Goal: Information Seeking & Learning: Learn about a topic

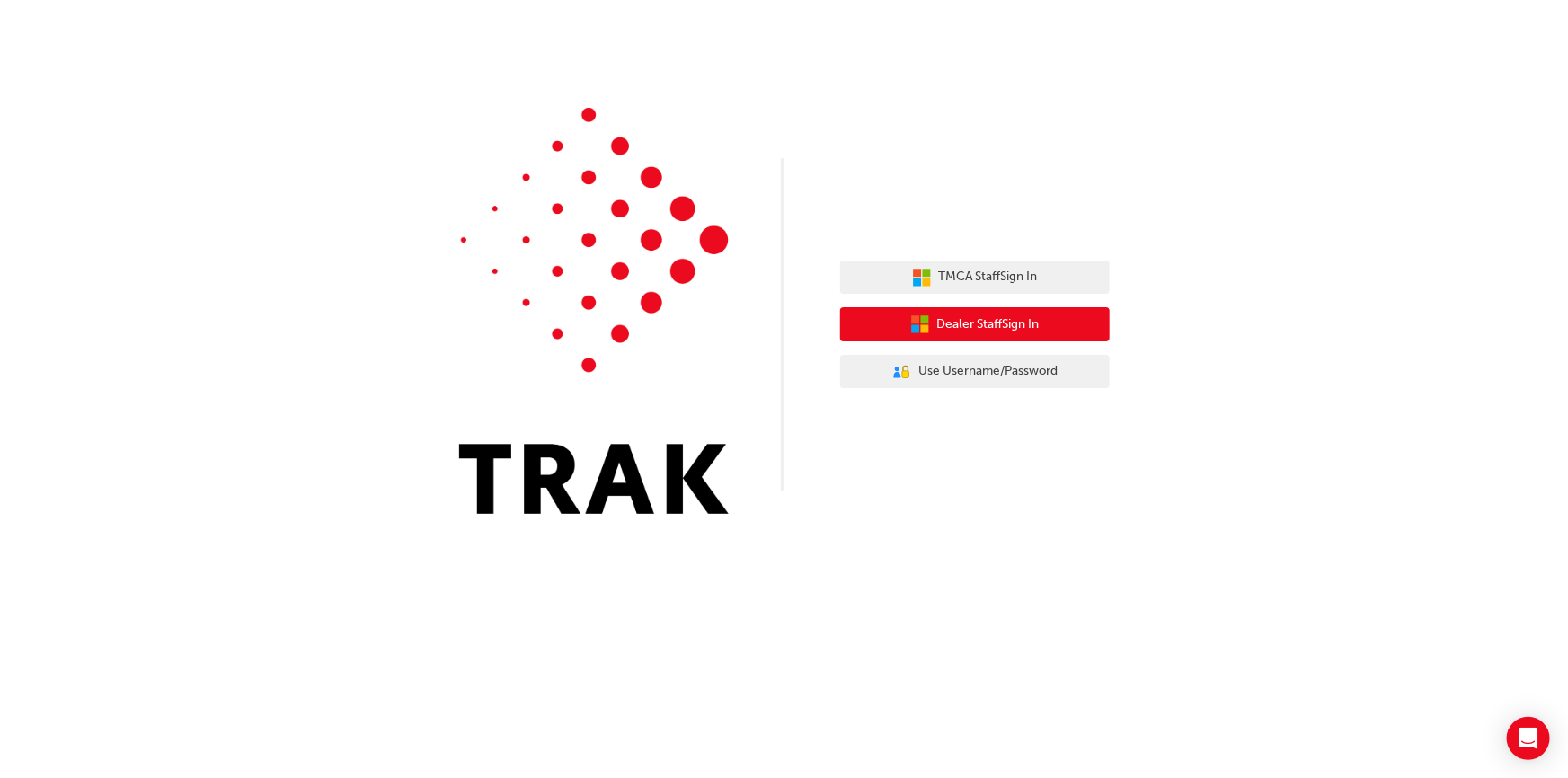
click at [947, 322] on span "Dealer Staff Sign In" at bounding box center [988, 324] width 102 height 20
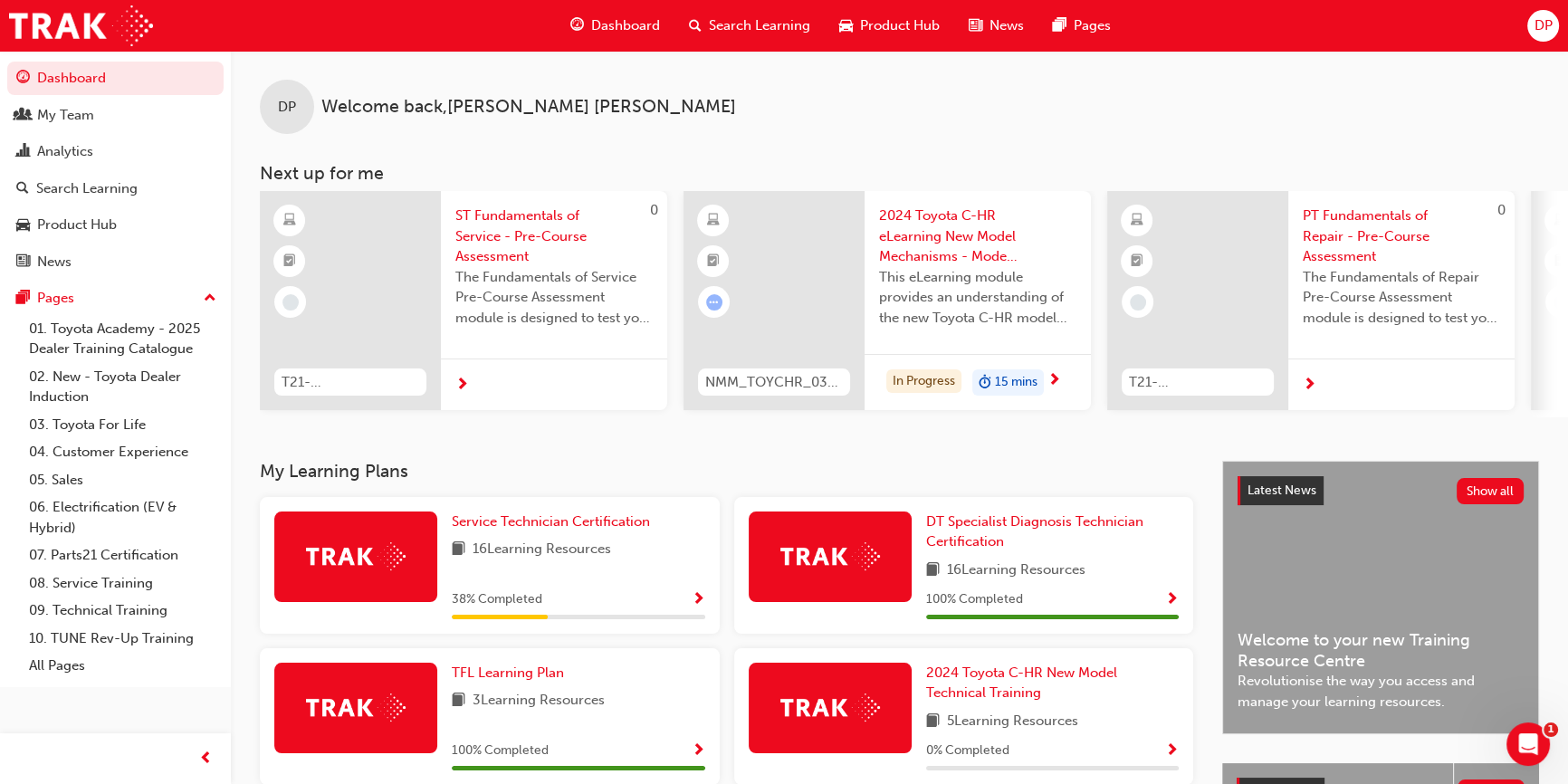
click at [770, 27] on span "Search Learning" at bounding box center [759, 25] width 101 height 20
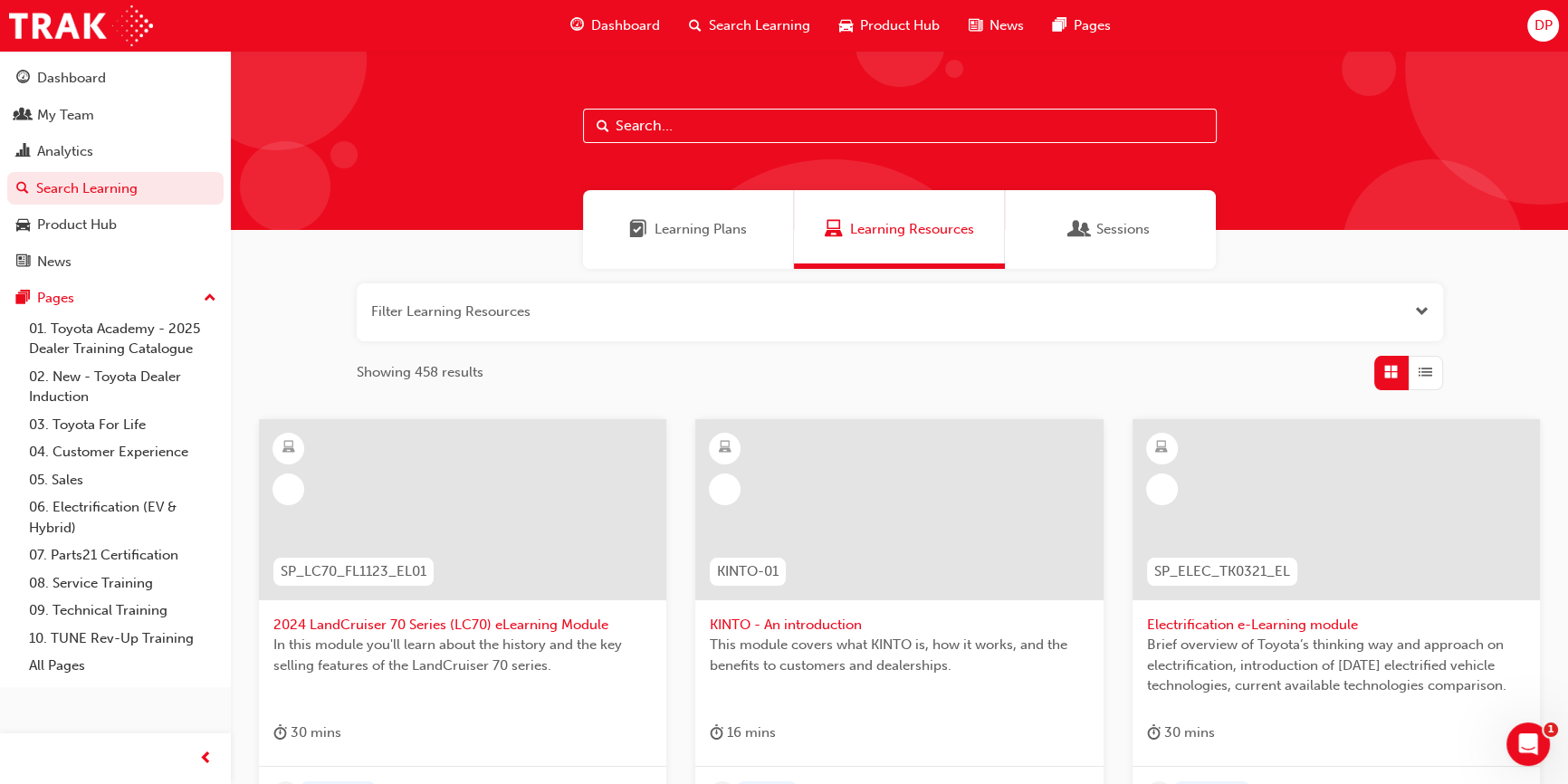
click at [686, 221] on span "Learning Plans" at bounding box center [700, 229] width 92 height 20
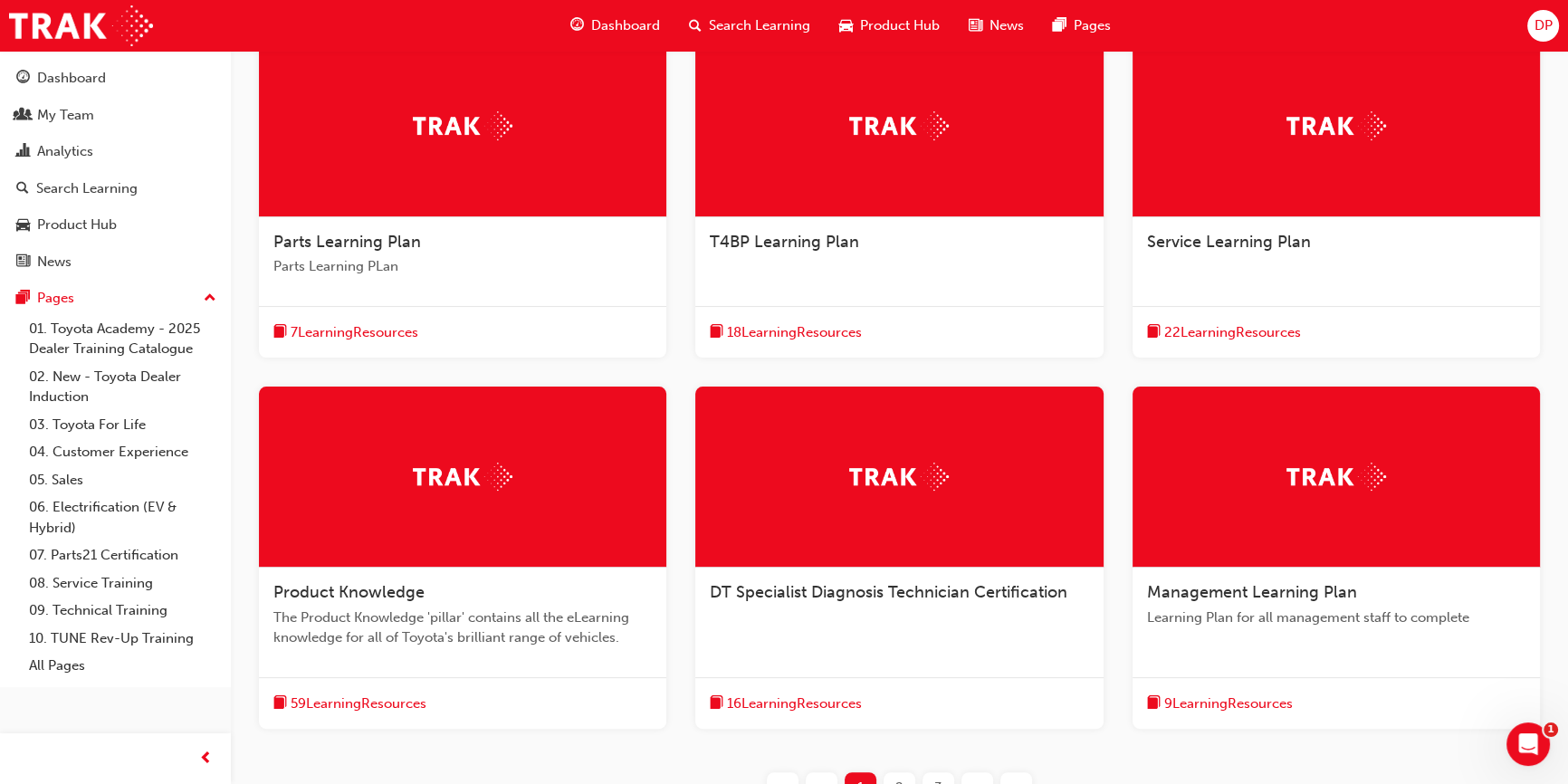
scroll to position [548, 0]
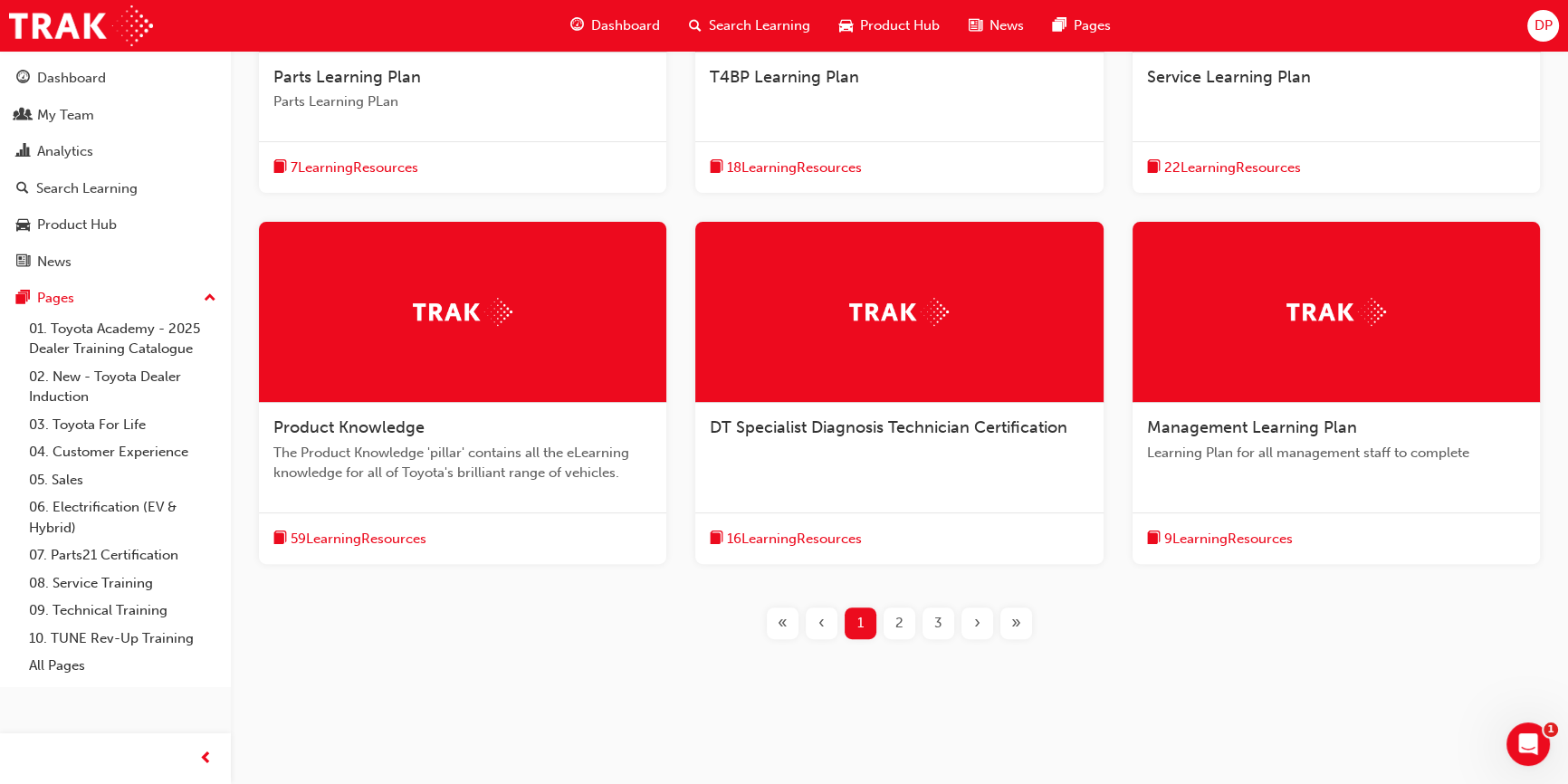
click at [348, 536] on span "59 Learning Resources" at bounding box center [358, 538] width 136 height 20
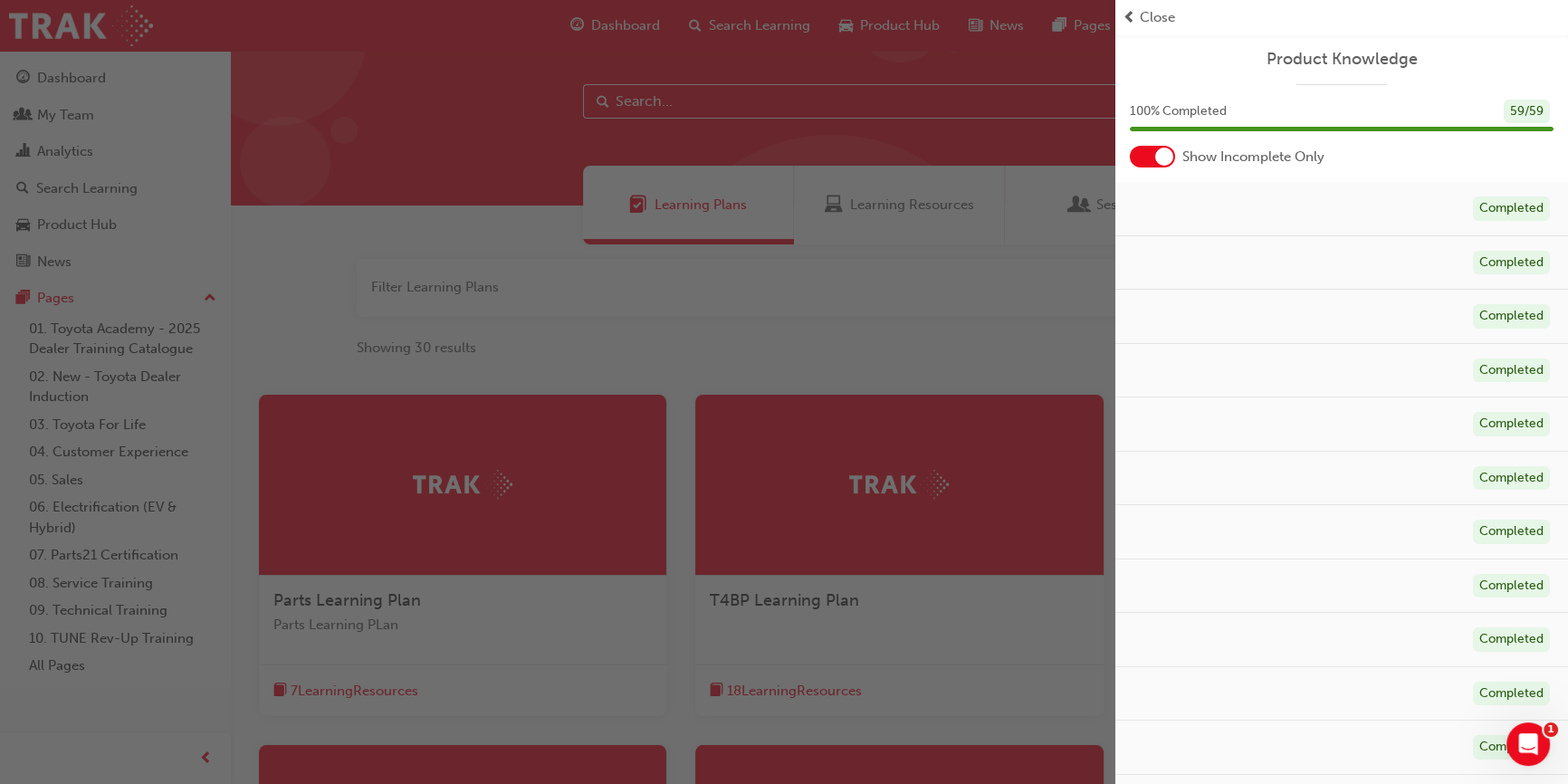
scroll to position [0, 0]
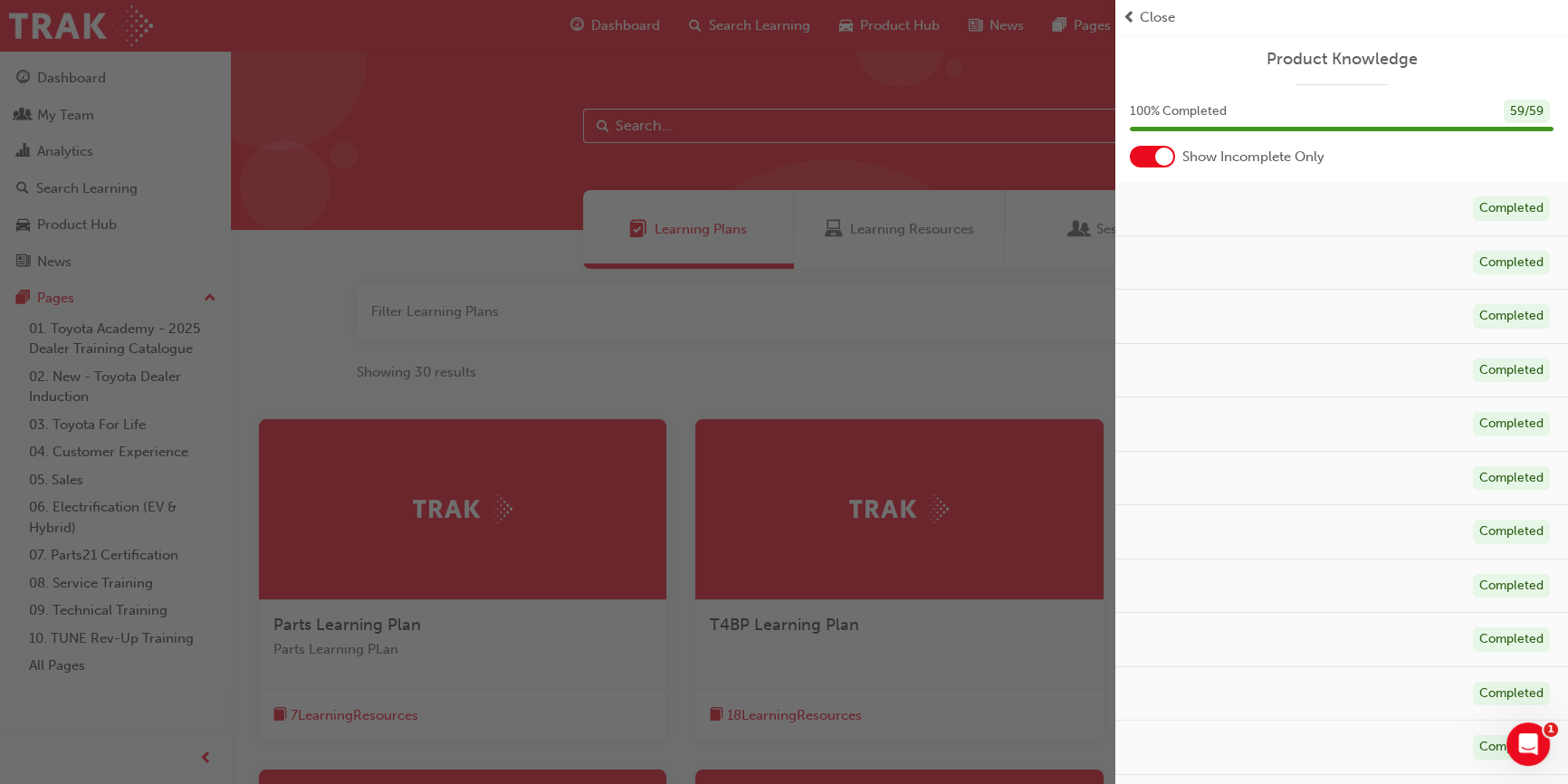
click at [1133, 20] on span "prev-icon" at bounding box center [1129, 17] width 14 height 20
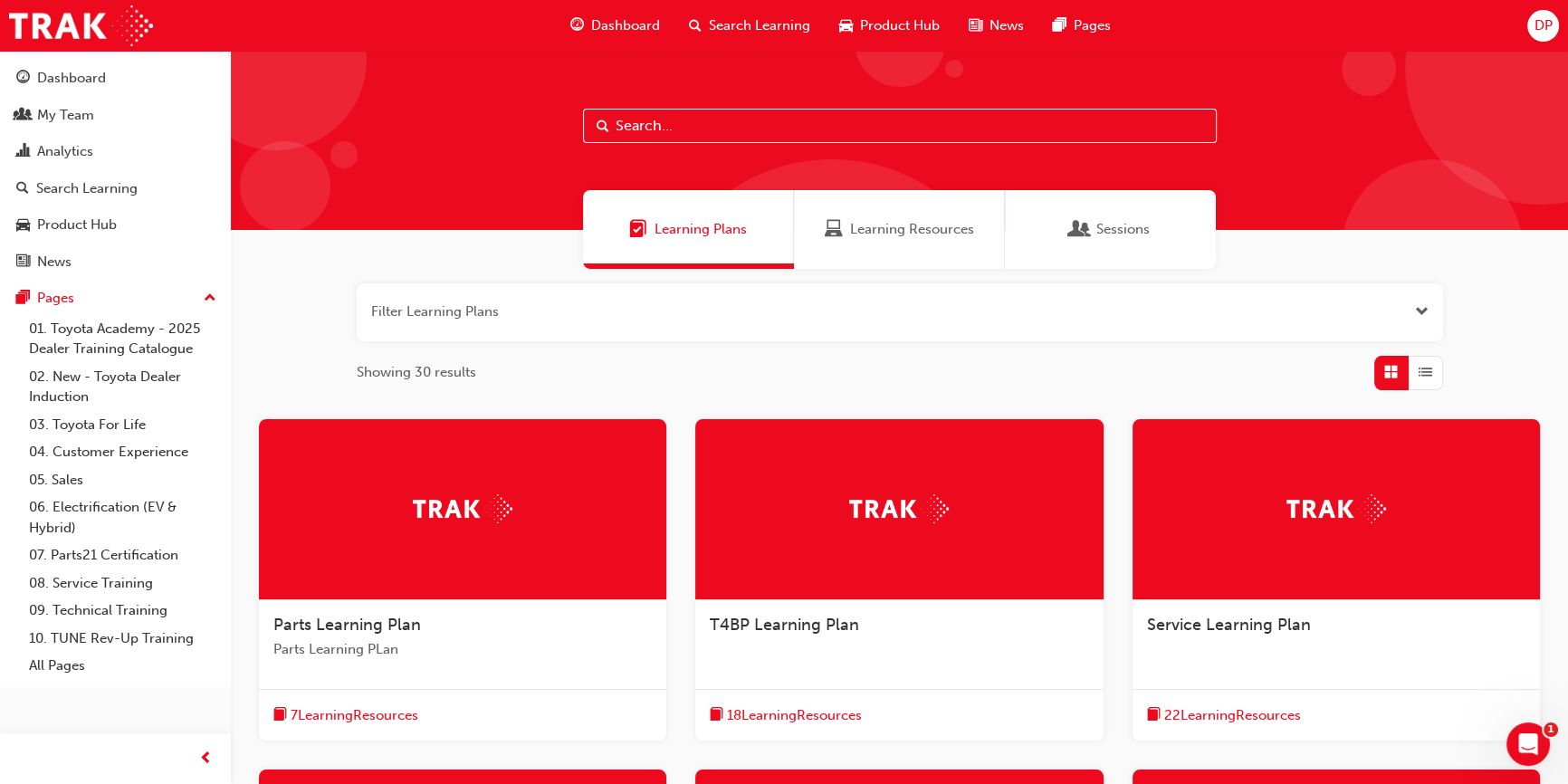
click at [1263, 617] on span "Service Learning Plan" at bounding box center [1228, 625] width 164 height 20
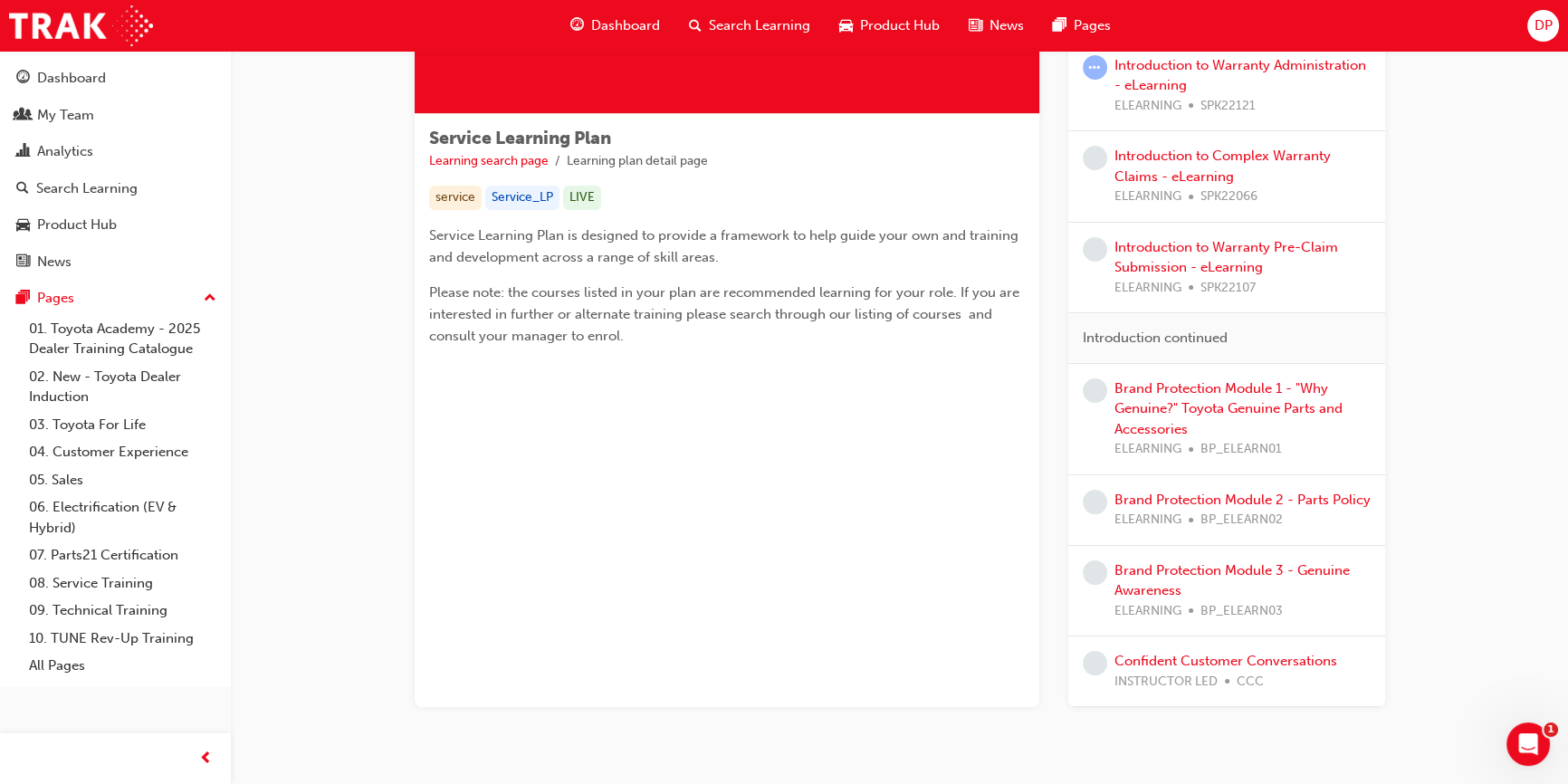
scroll to position [222, 0]
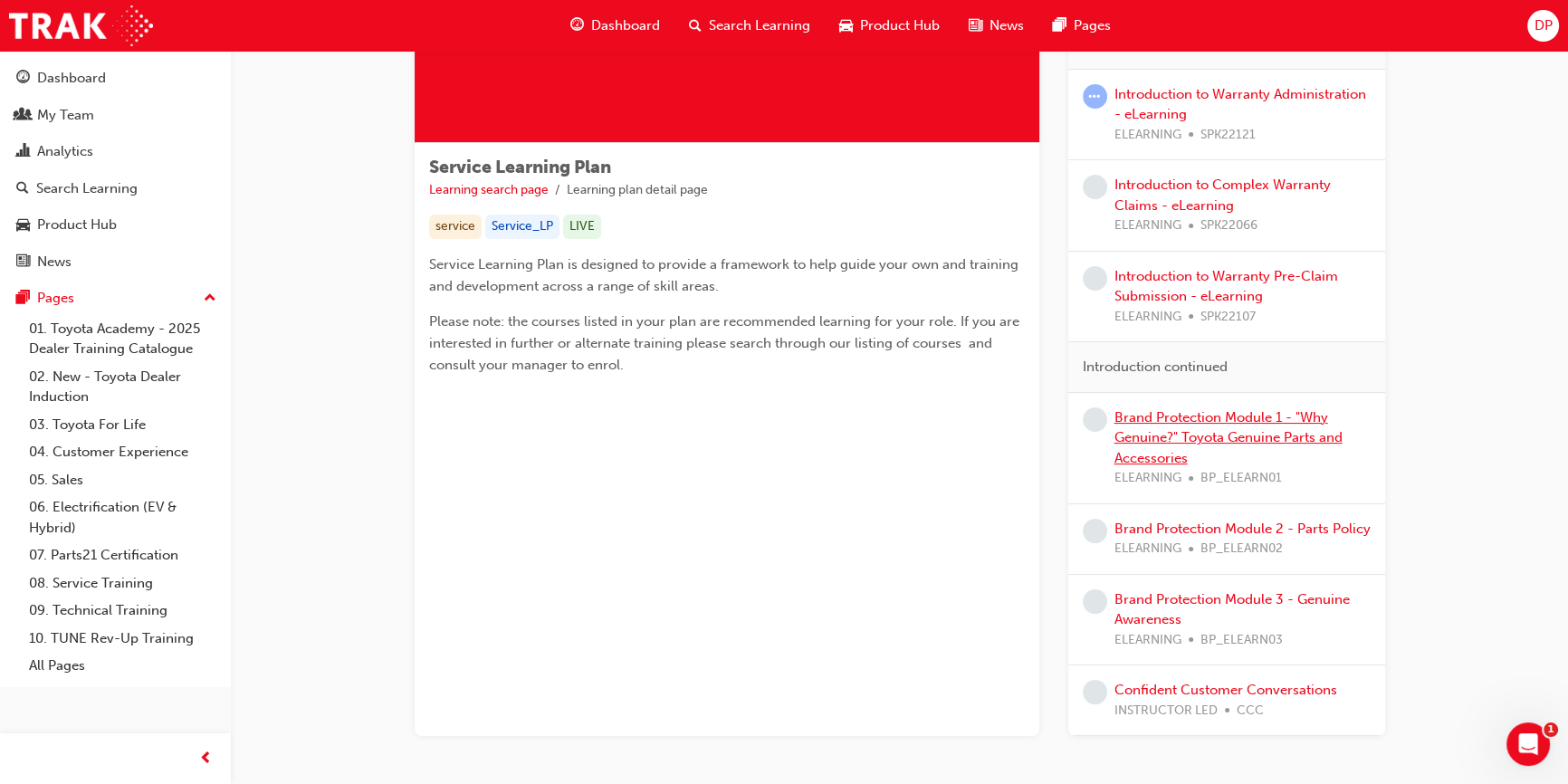
click at [1200, 435] on link "Brand Protection Module 1 - "Why Genuine?" Toyota Genuine Parts and Accessories" at bounding box center [1228, 437] width 228 height 57
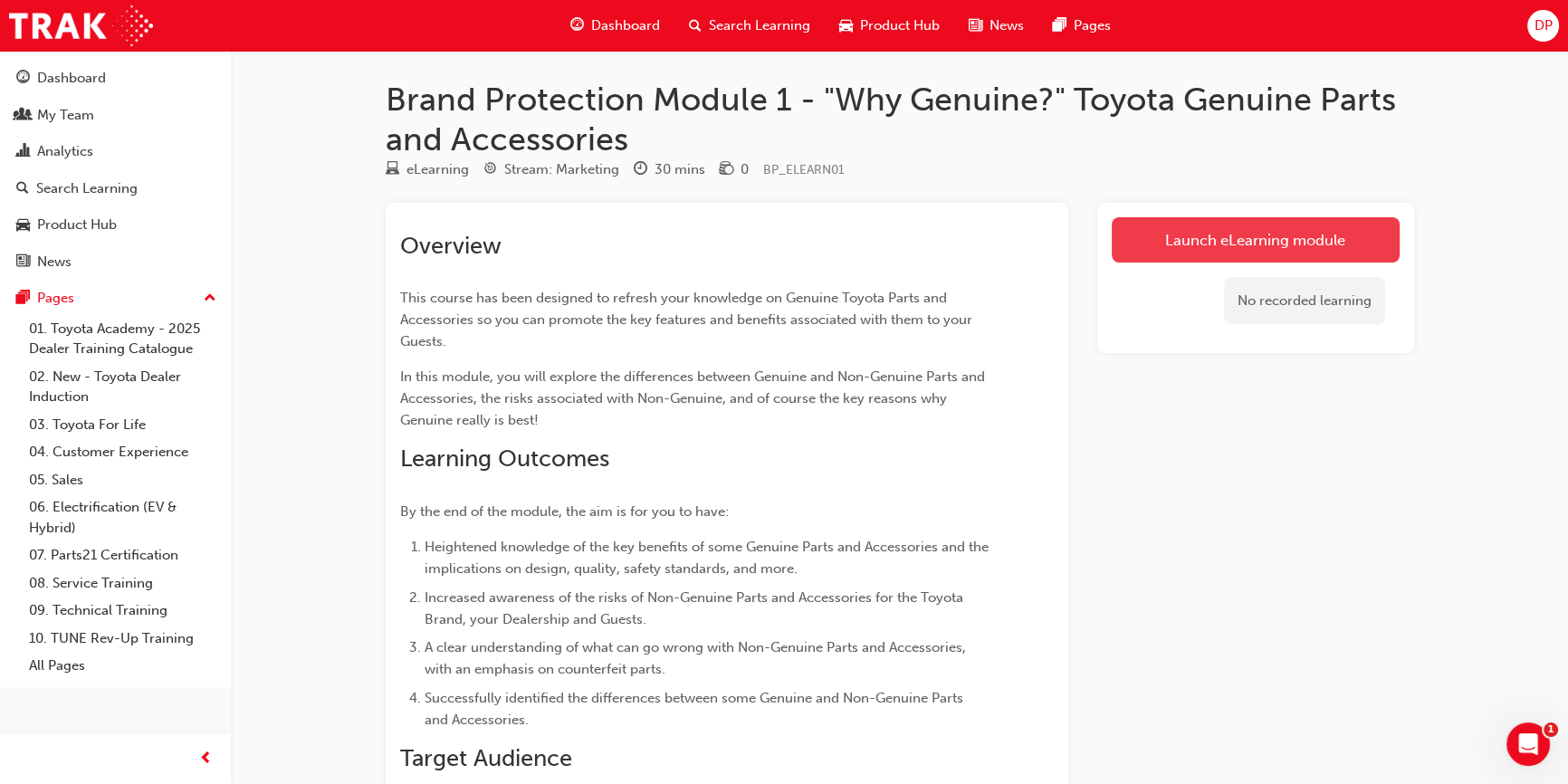
click at [1216, 242] on link "Launch eLearning module" at bounding box center [1255, 240] width 287 height 46
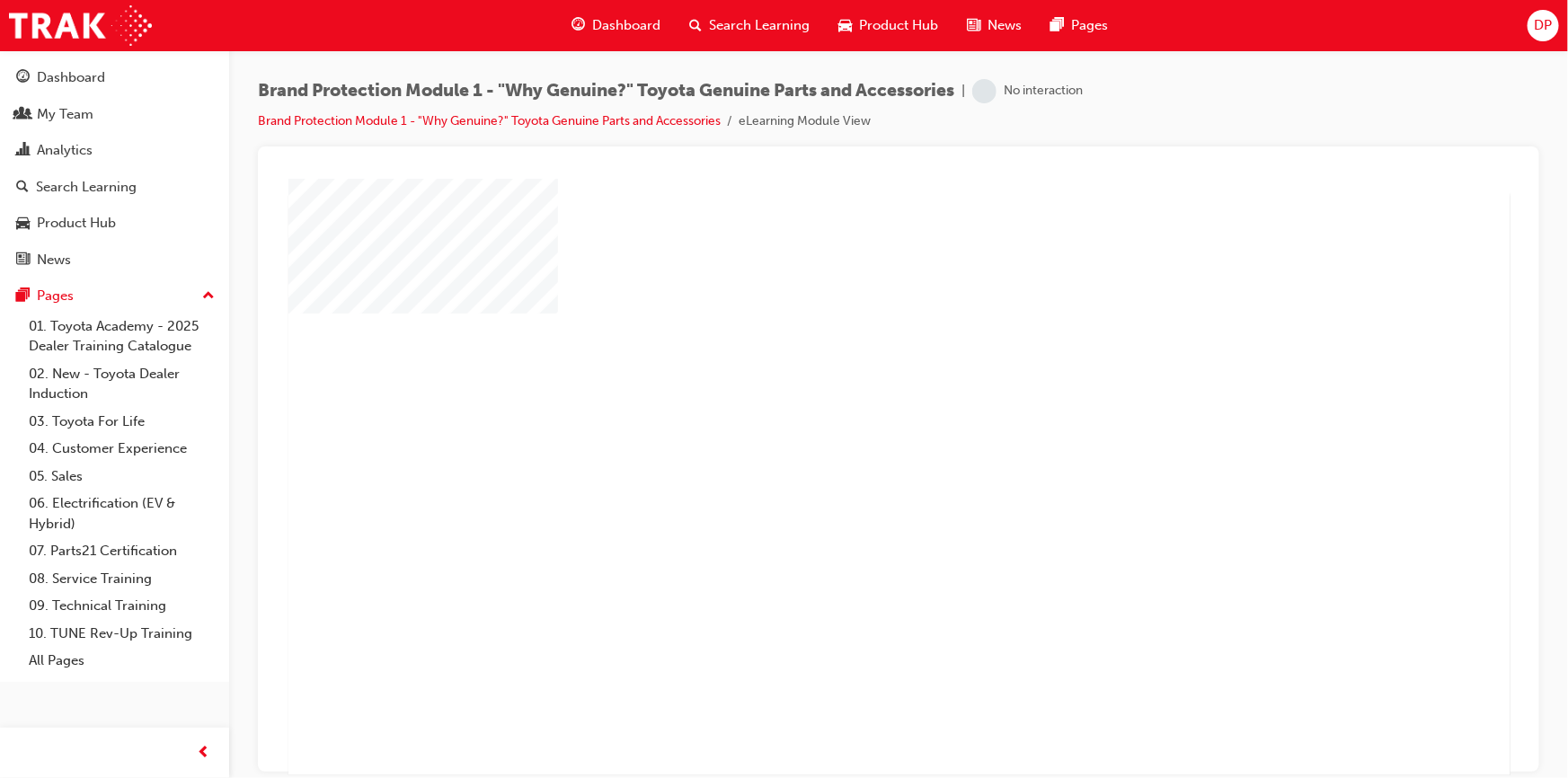
click at [846, 425] on div "play" at bounding box center [846, 425] width 0 height 0
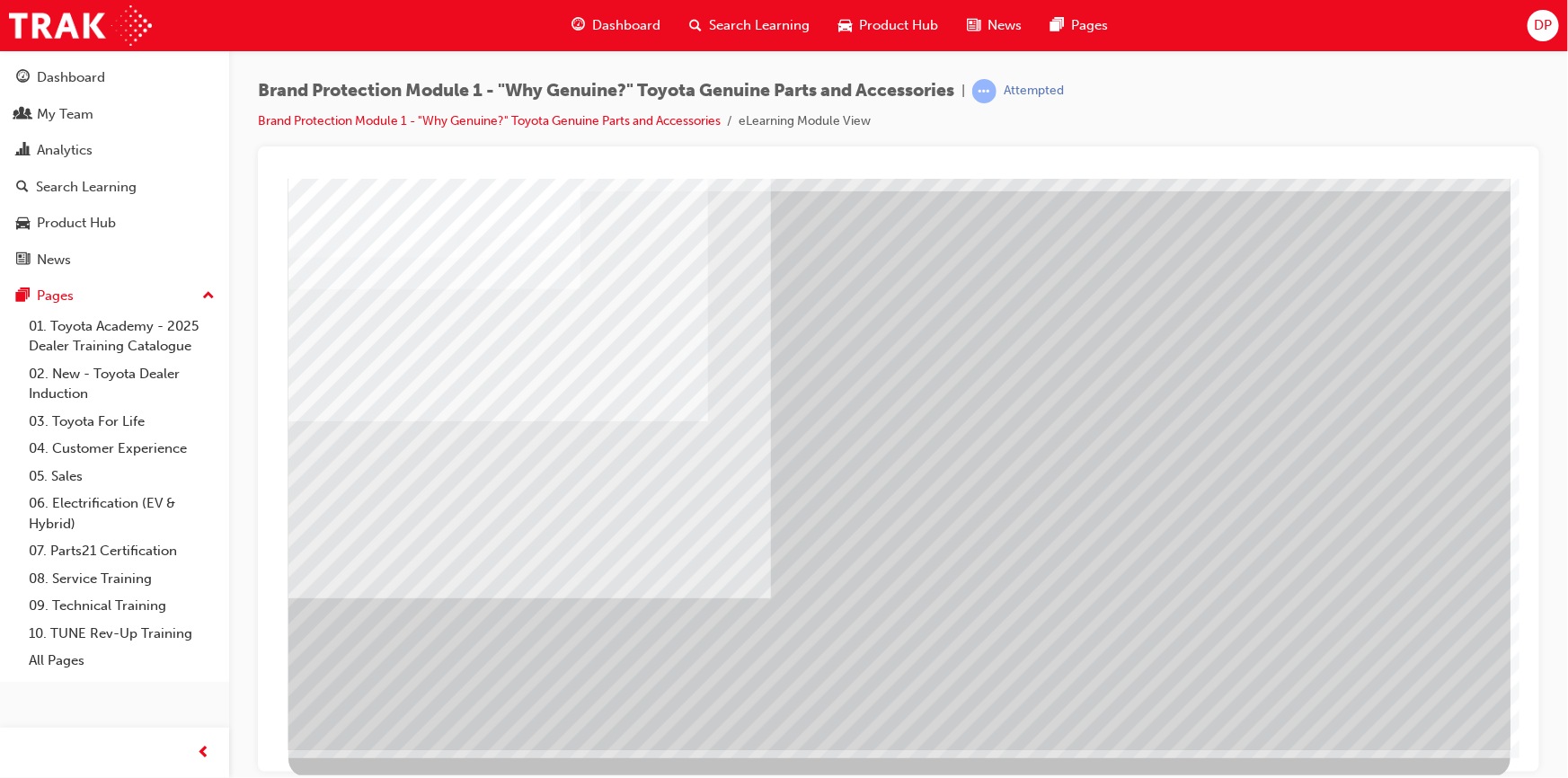
scroll to position [76, 0]
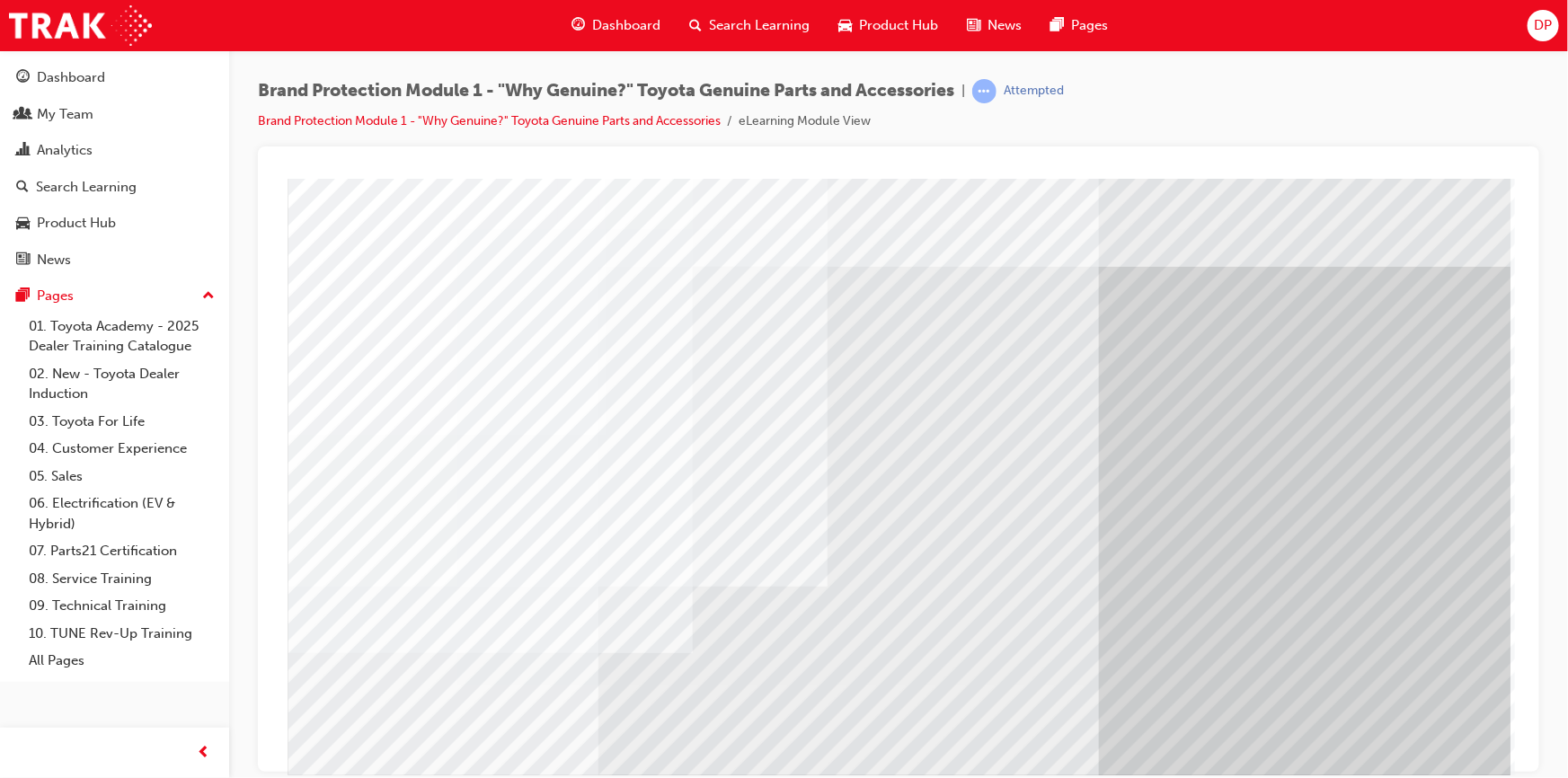
drag, startPoint x: 1123, startPoint y: 613, endPoint x: 1158, endPoint y: 611, distance: 35.1
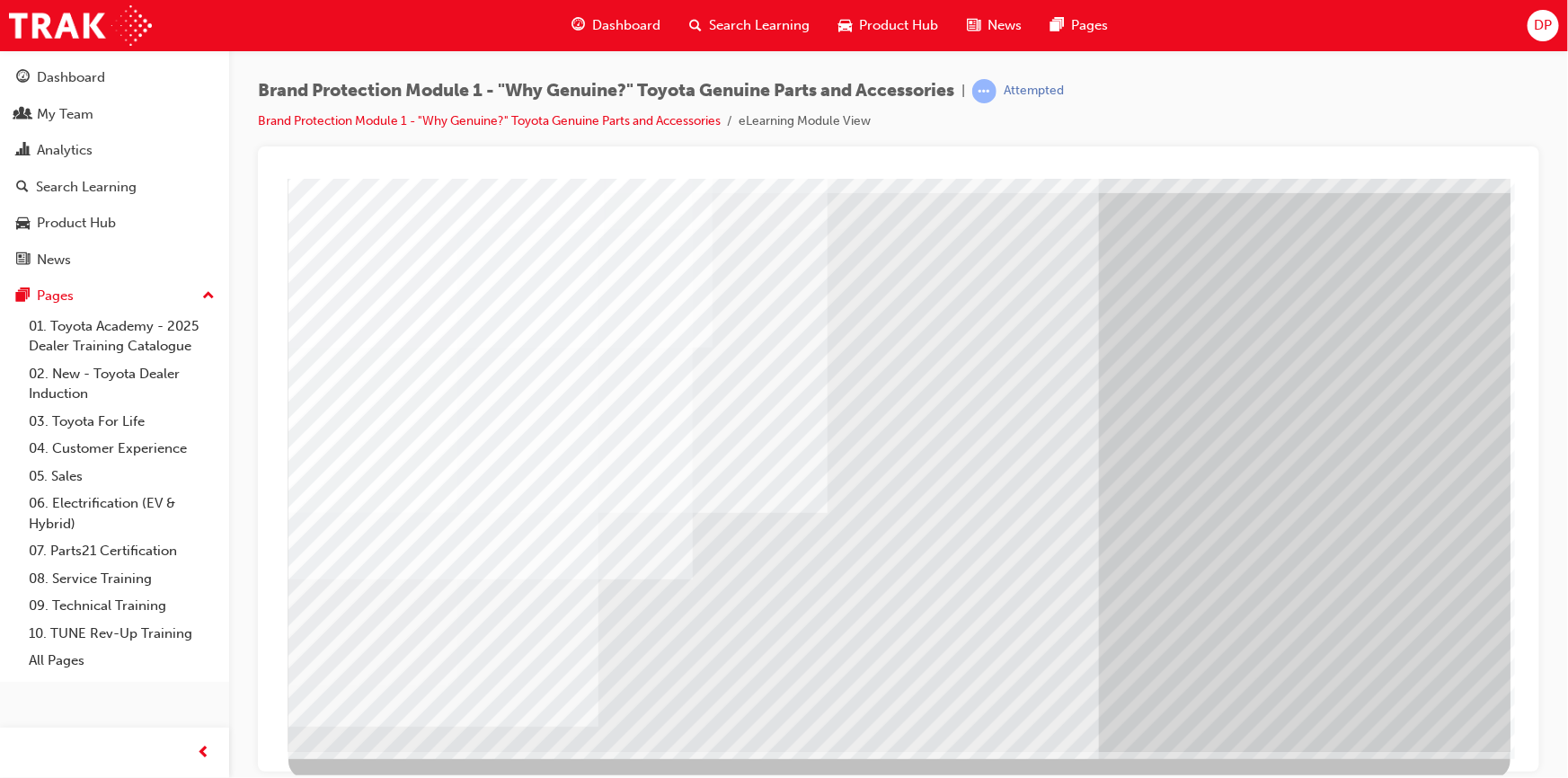
scroll to position [76, 0]
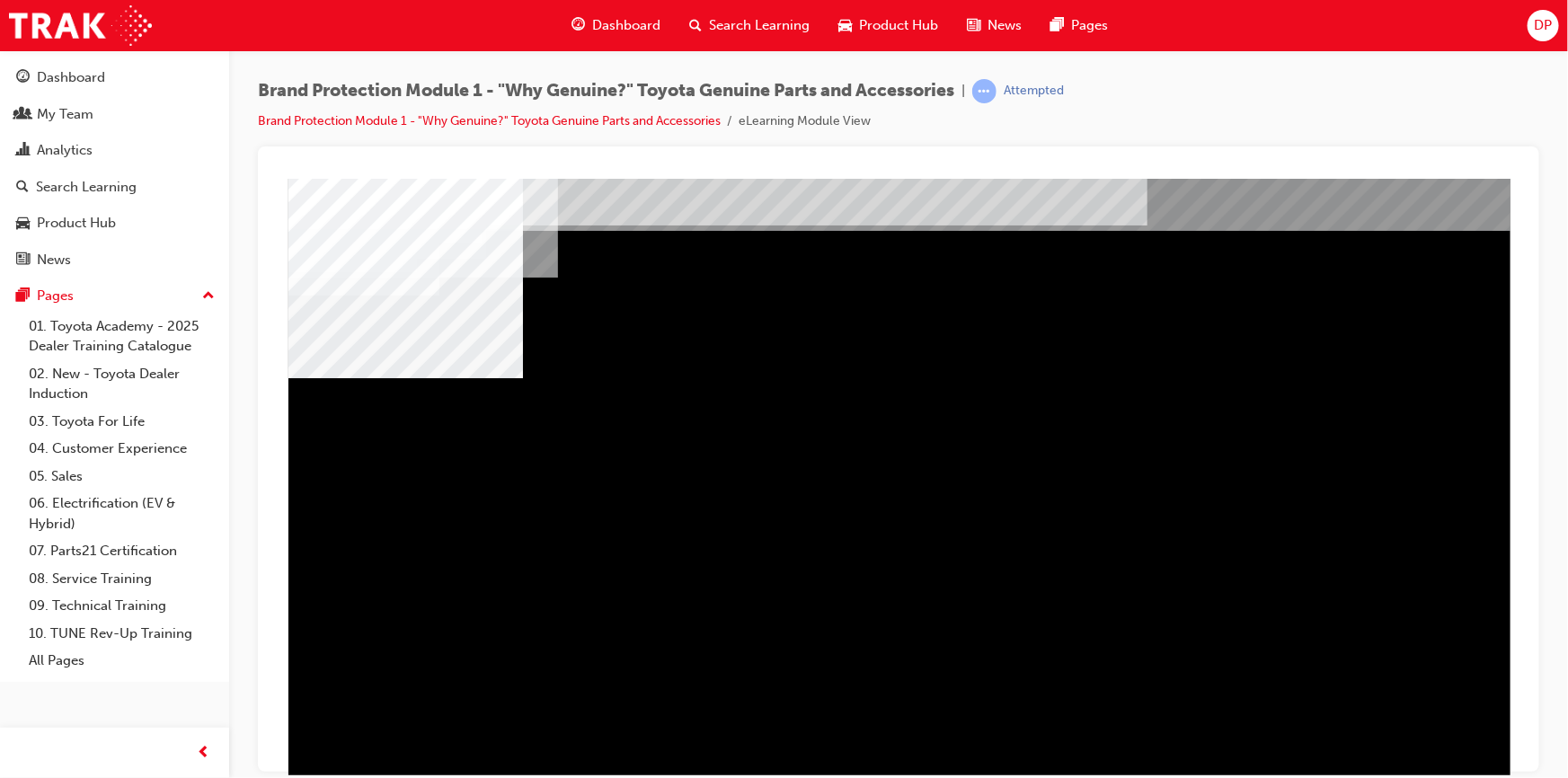
scroll to position [0, 0]
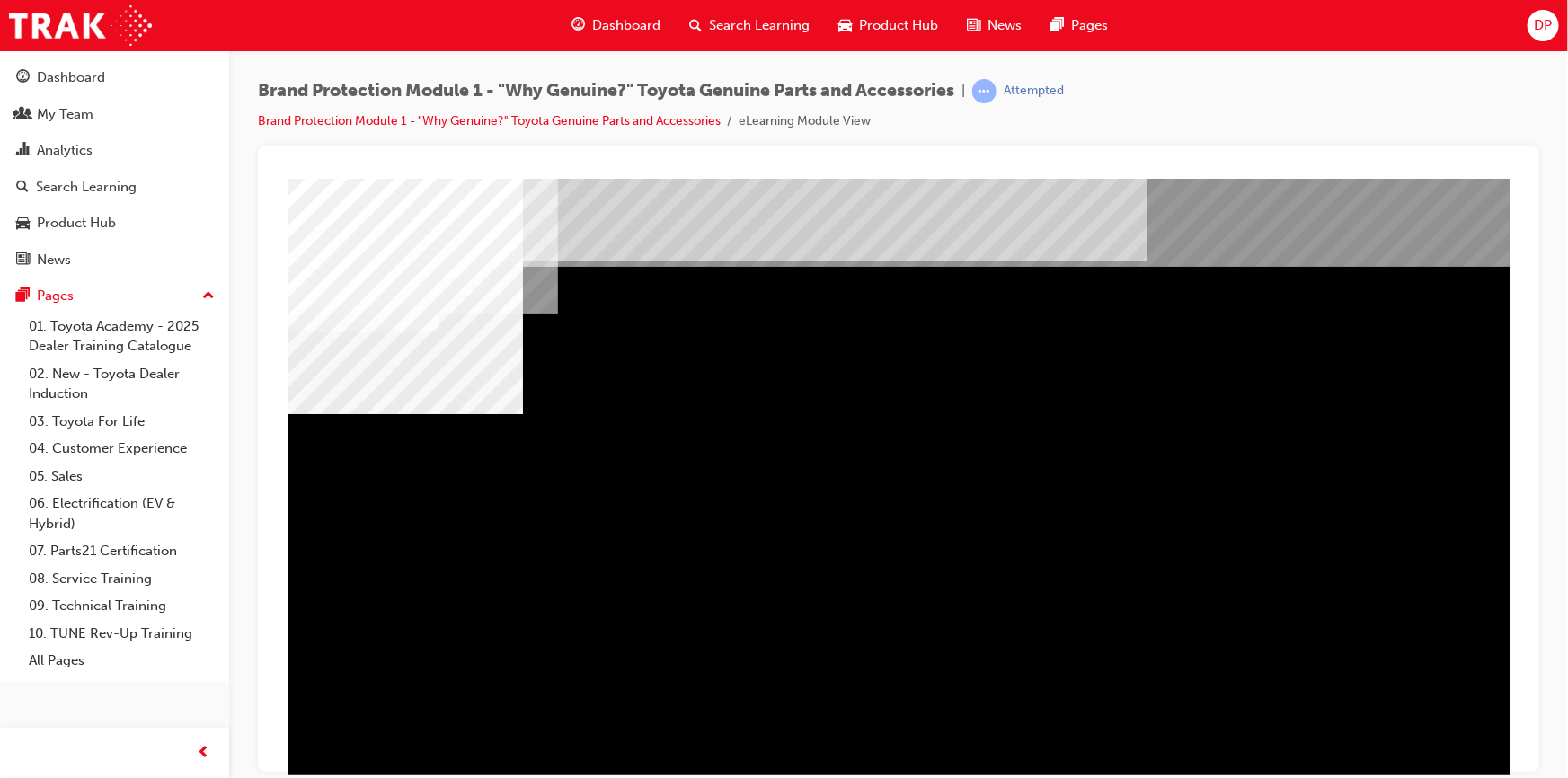
drag, startPoint x: 512, startPoint y: 564, endPoint x: 609, endPoint y: 563, distance: 97.0
drag, startPoint x: 743, startPoint y: 538, endPoint x: 853, endPoint y: 545, distance: 110.2
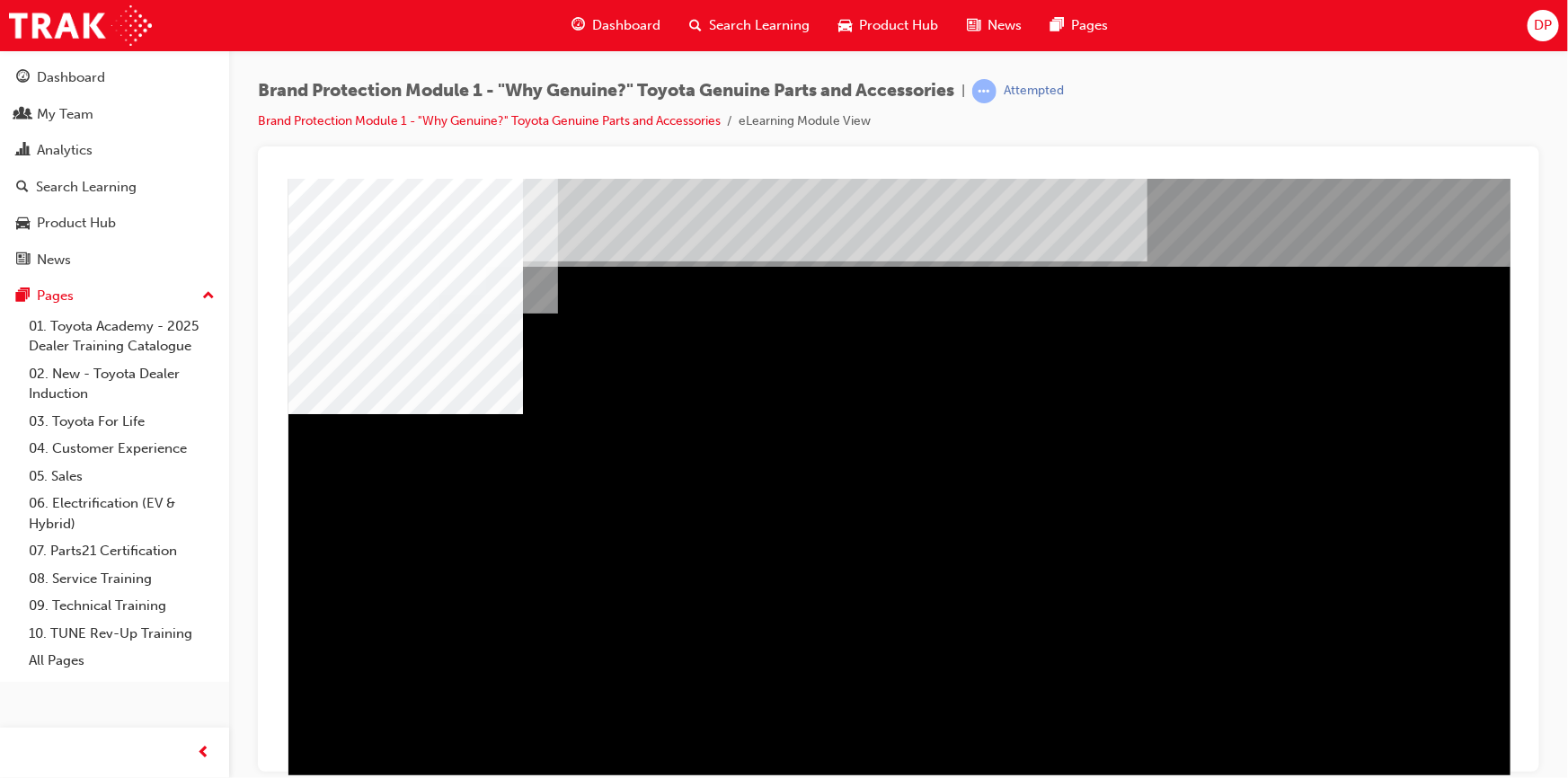
drag, startPoint x: 1256, startPoint y: 516, endPoint x: 1257, endPoint y: 536, distance: 20.0
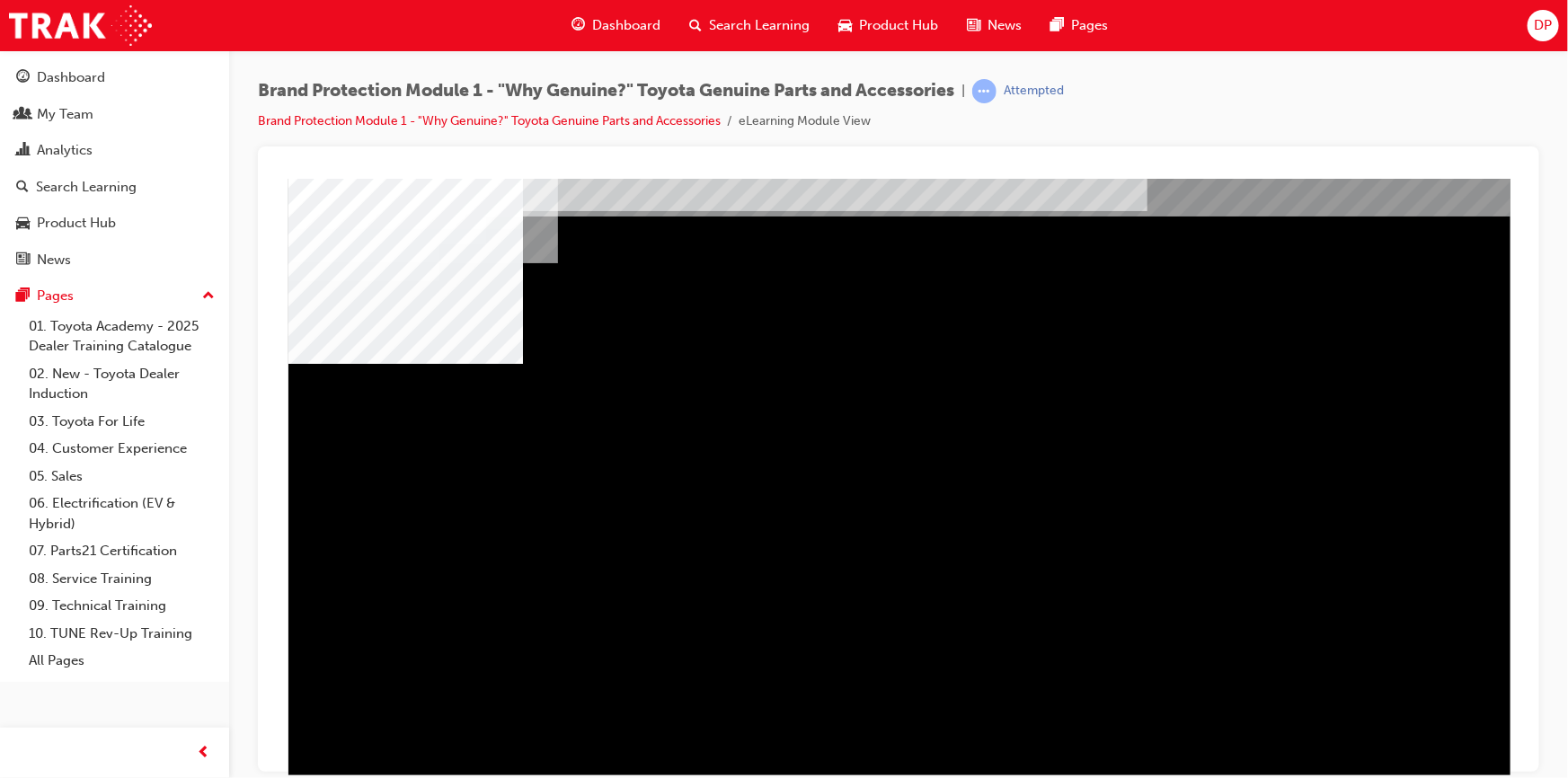
scroll to position [76, 0]
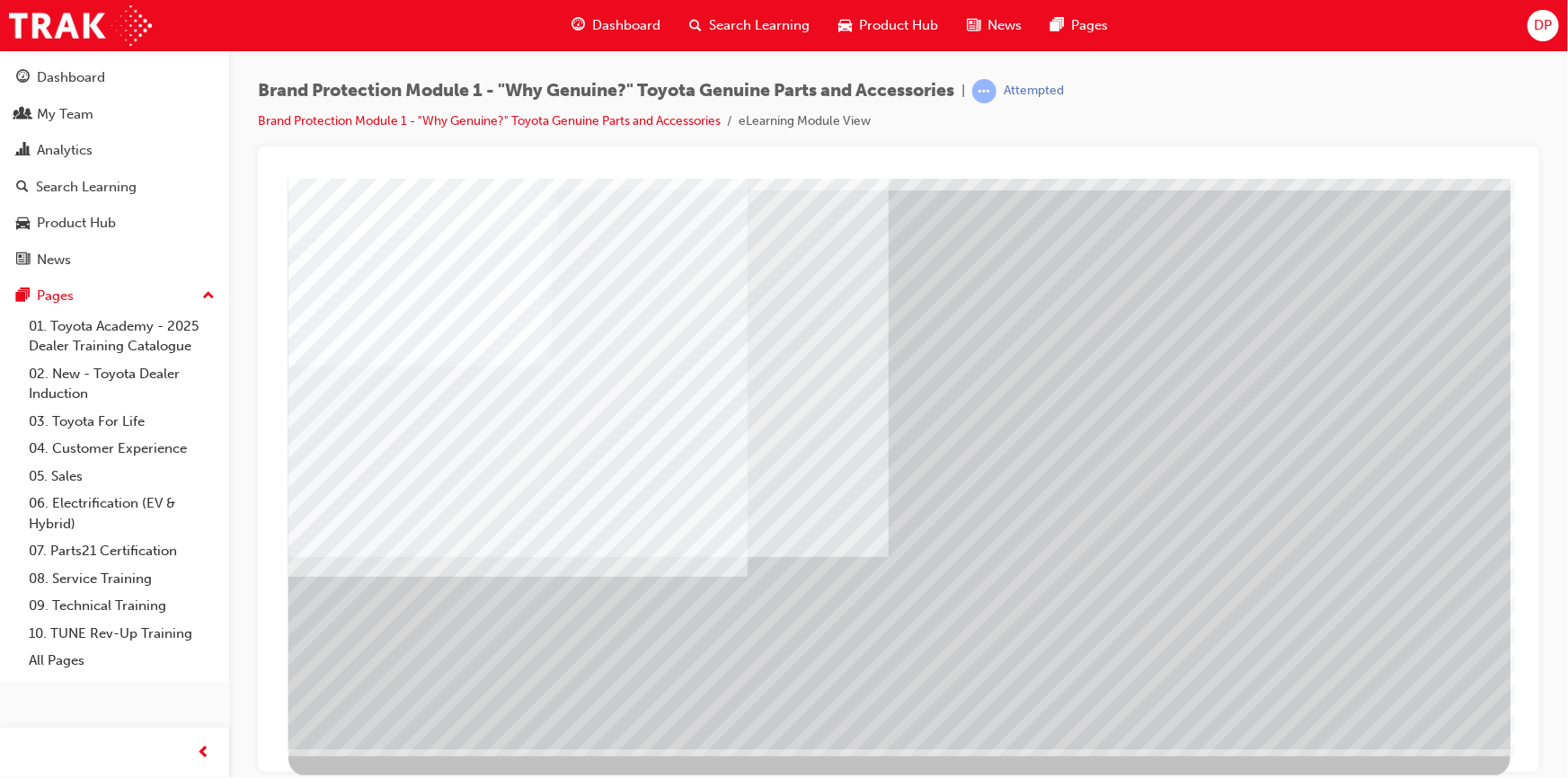
scroll to position [0, 0]
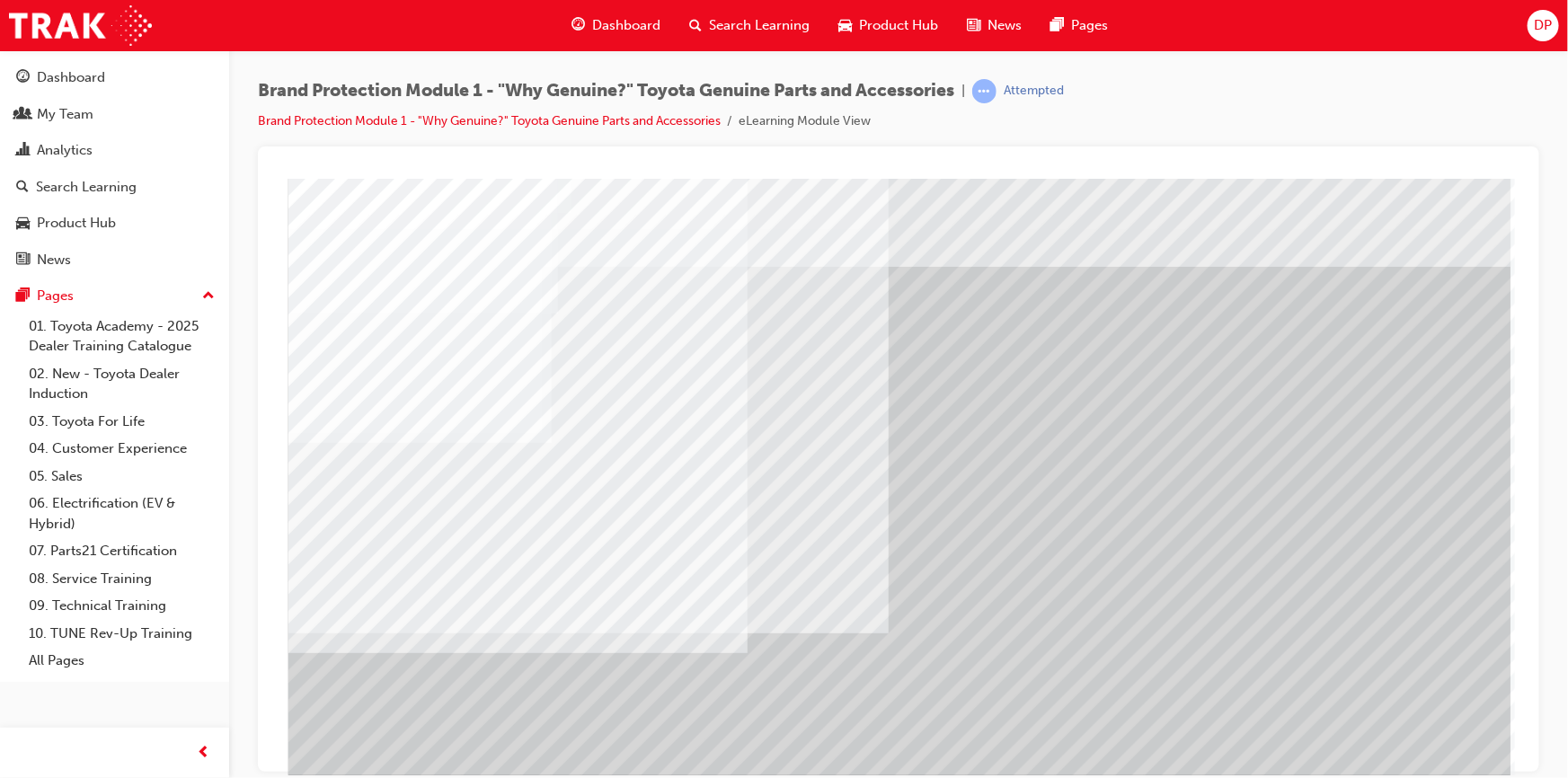
drag, startPoint x: 1041, startPoint y: 739, endPoint x: 1074, endPoint y: 740, distance: 33.0
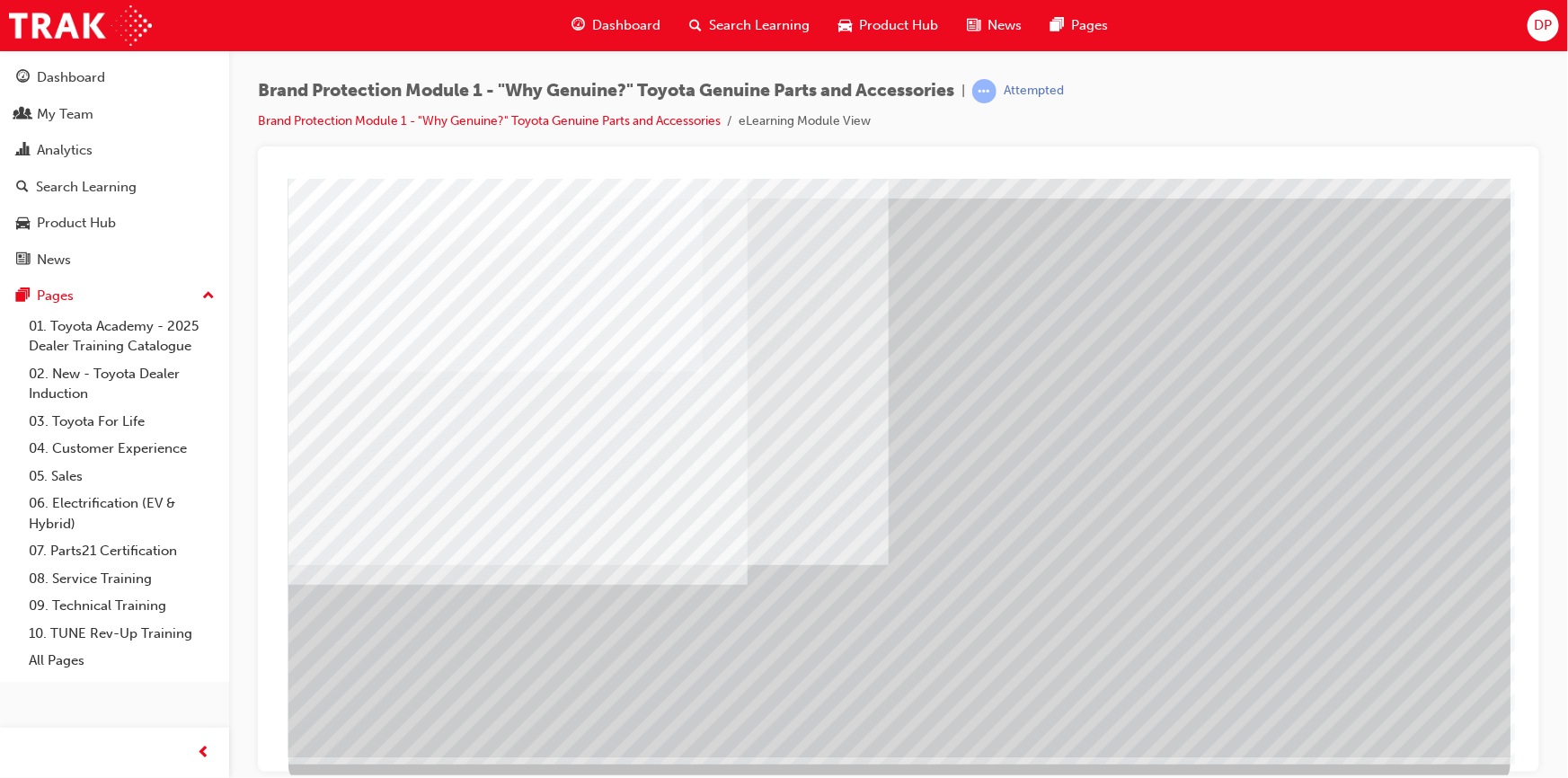
scroll to position [76, 0]
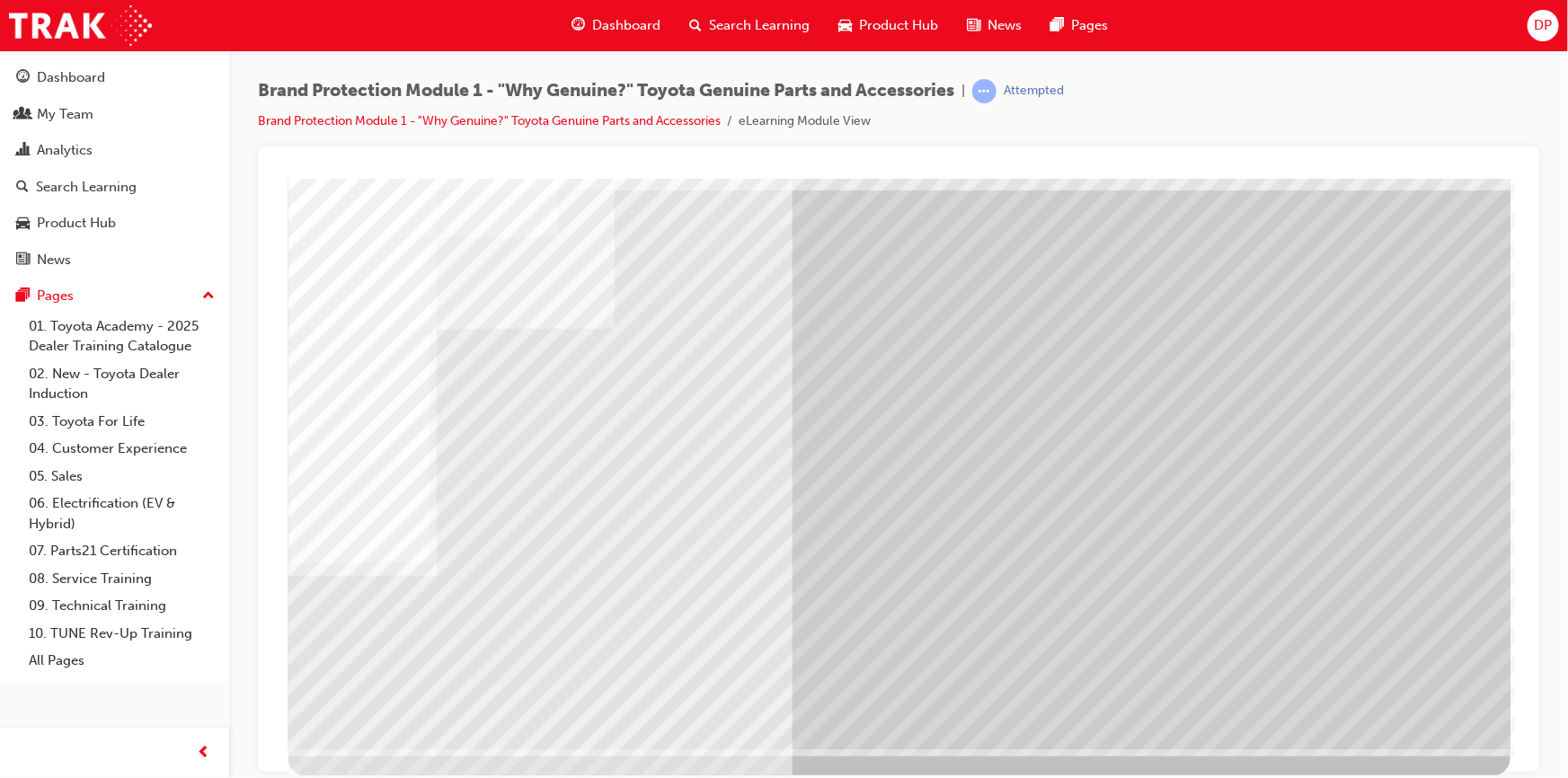
scroll to position [0, 0]
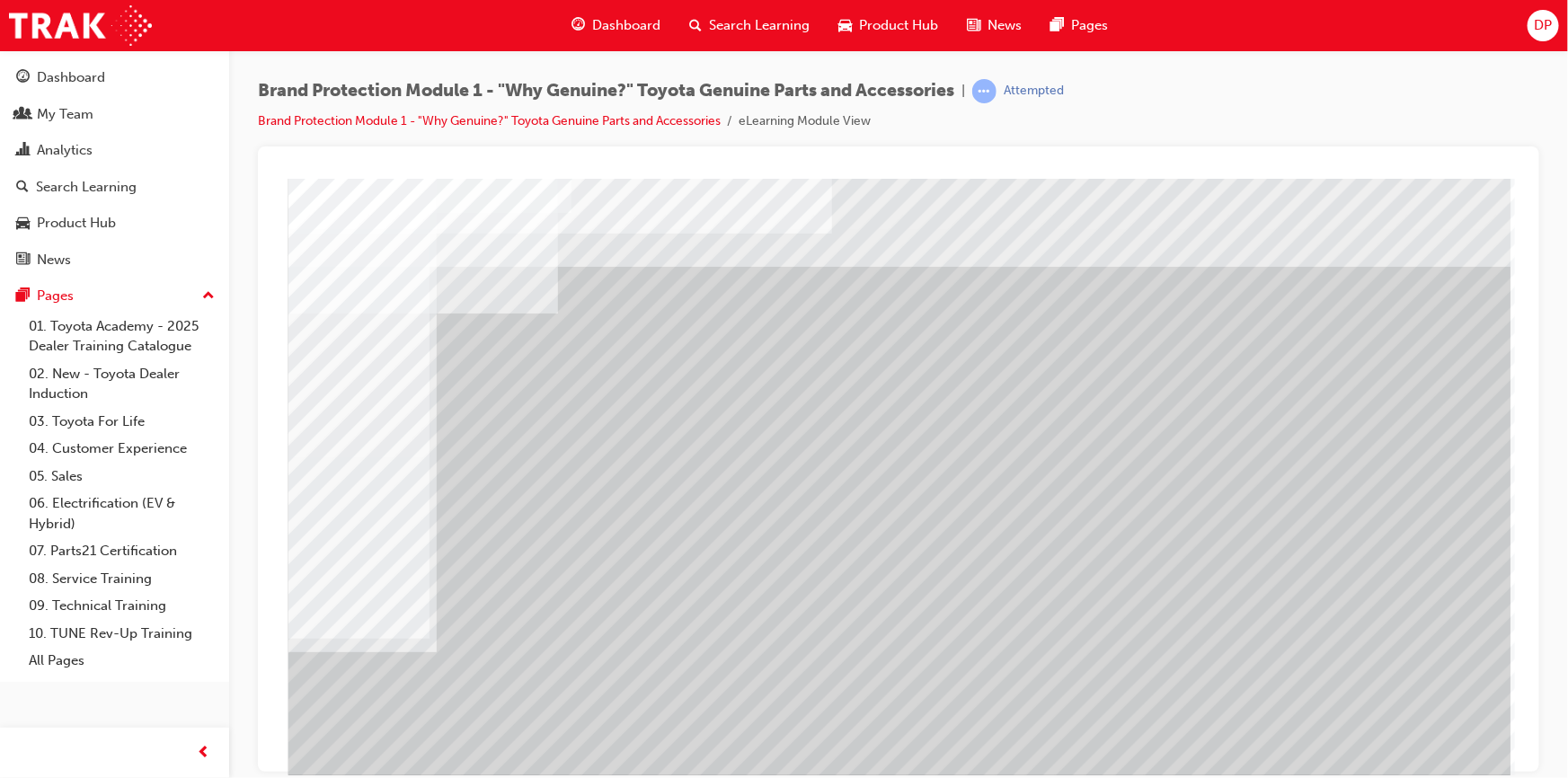
drag, startPoint x: 590, startPoint y: 751, endPoint x: 601, endPoint y: 743, distance: 13.6
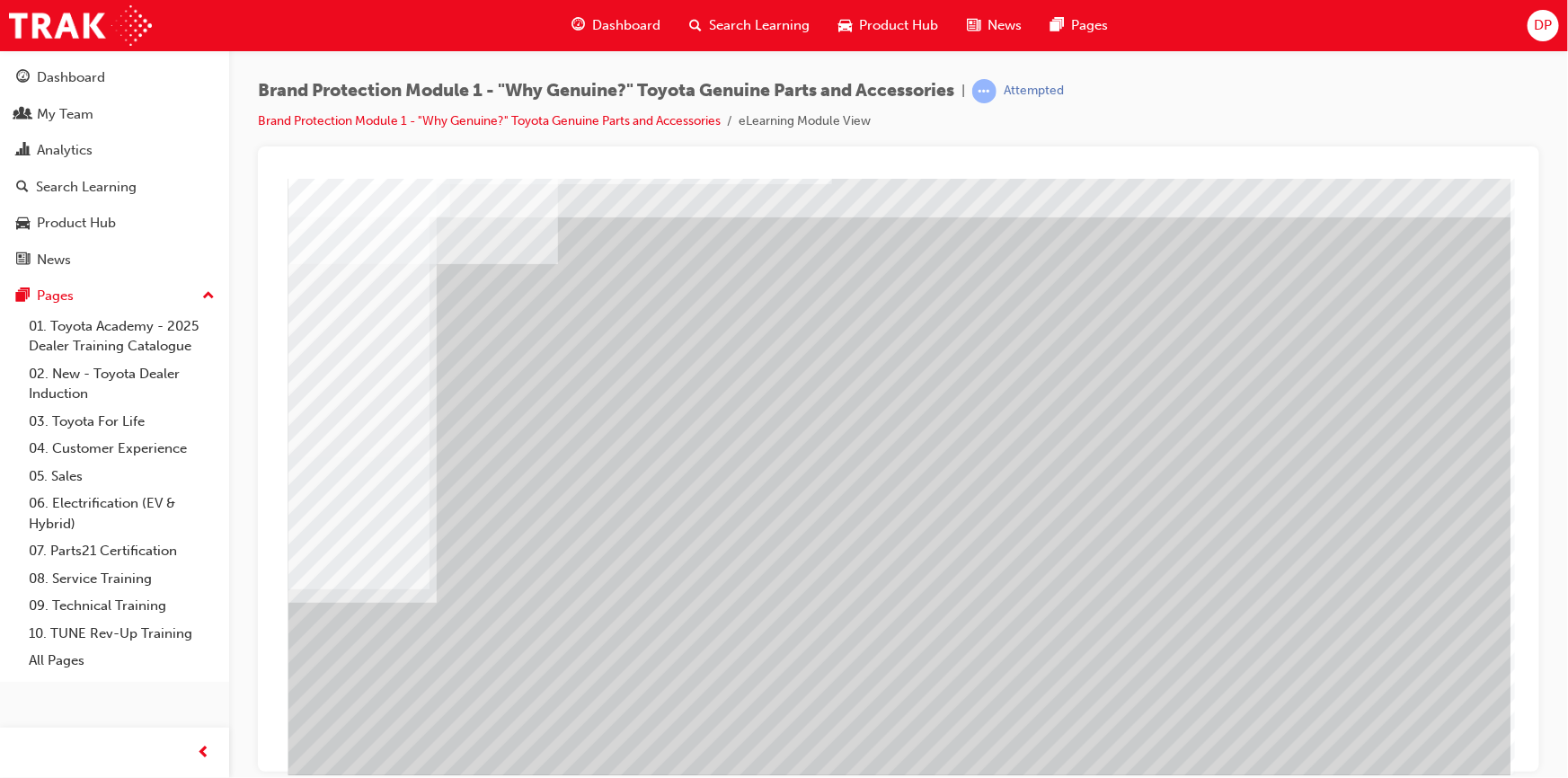
scroll to position [76, 0]
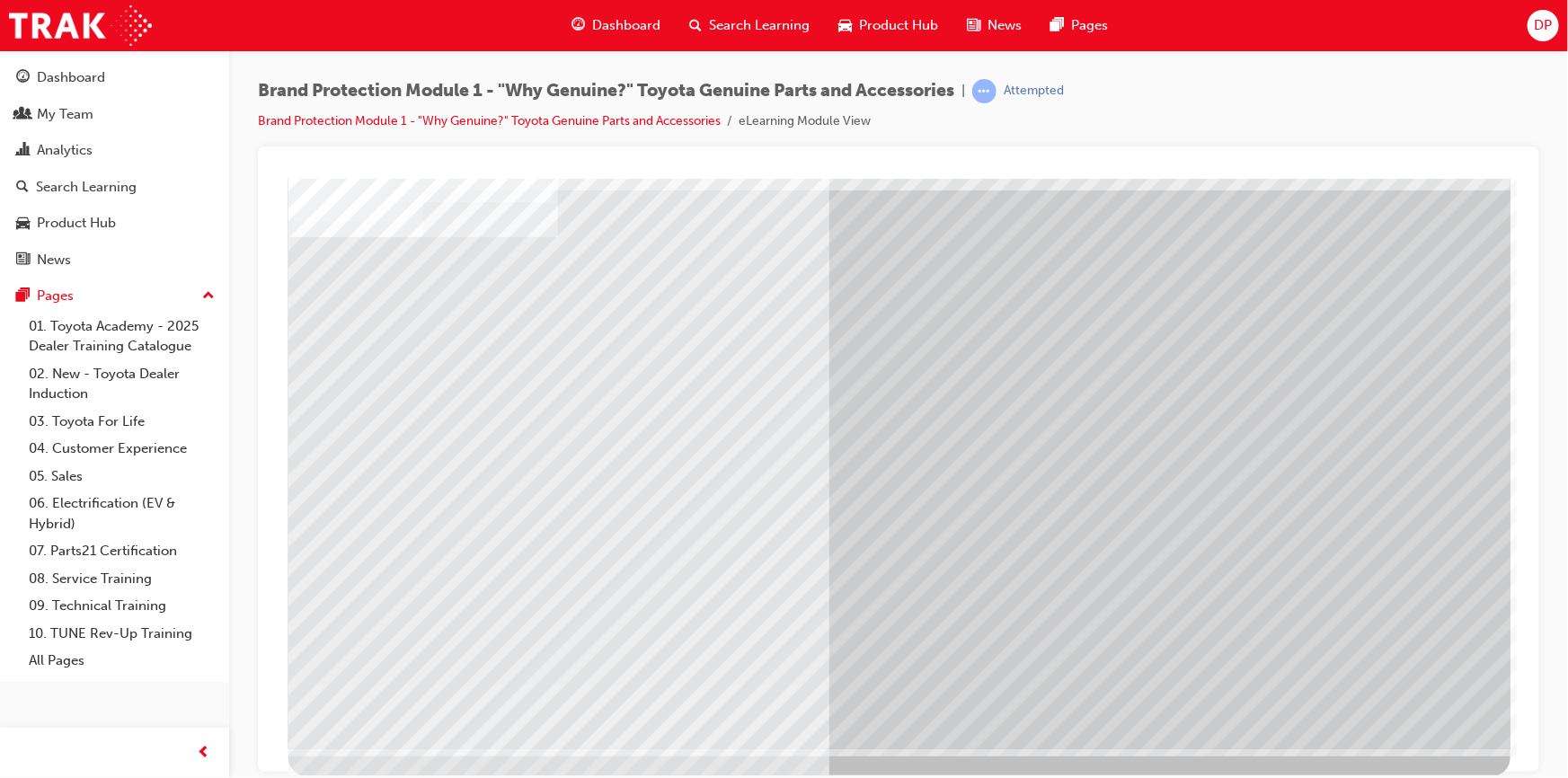
scroll to position [0, 0]
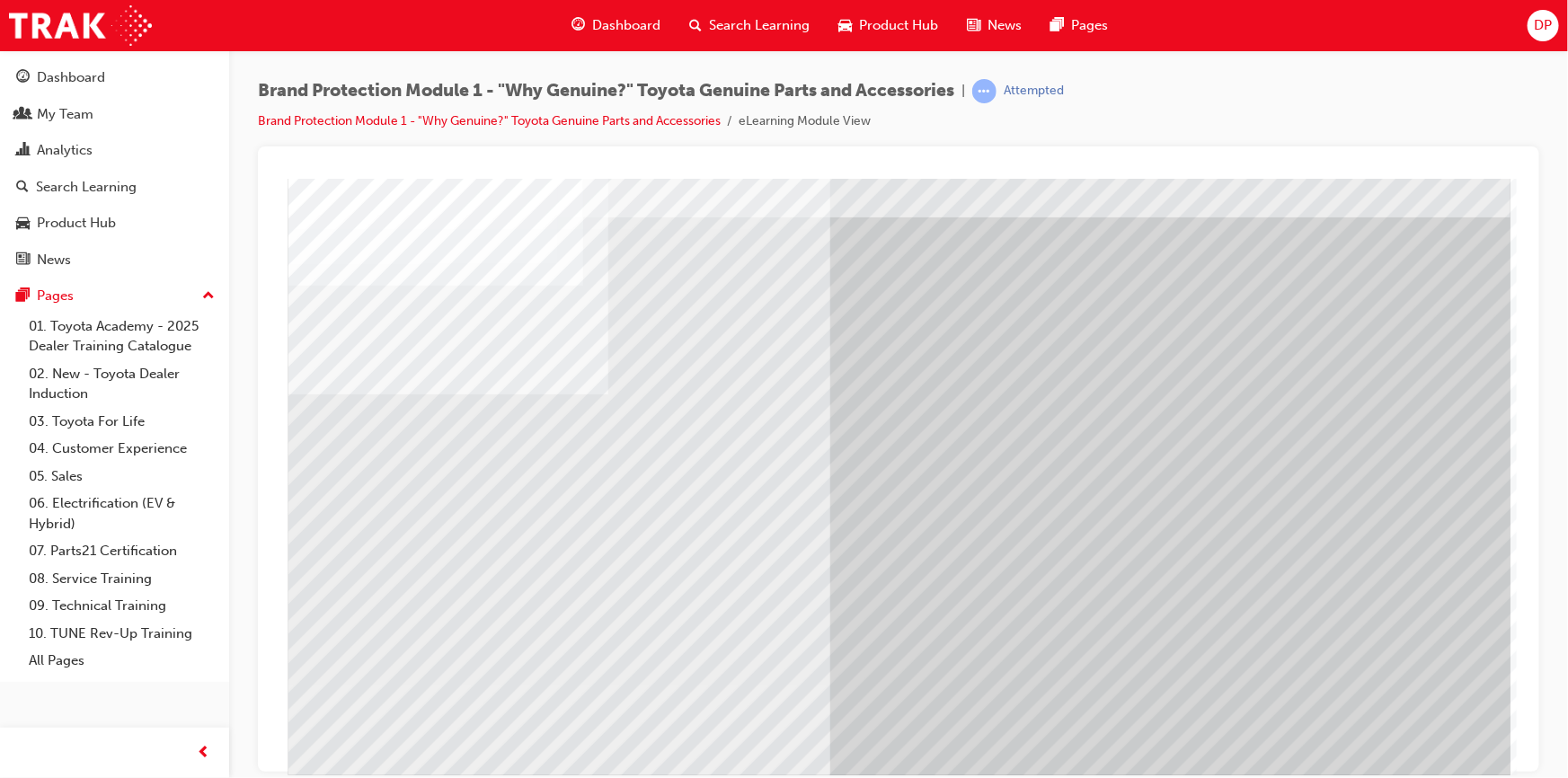
scroll to position [76, 0]
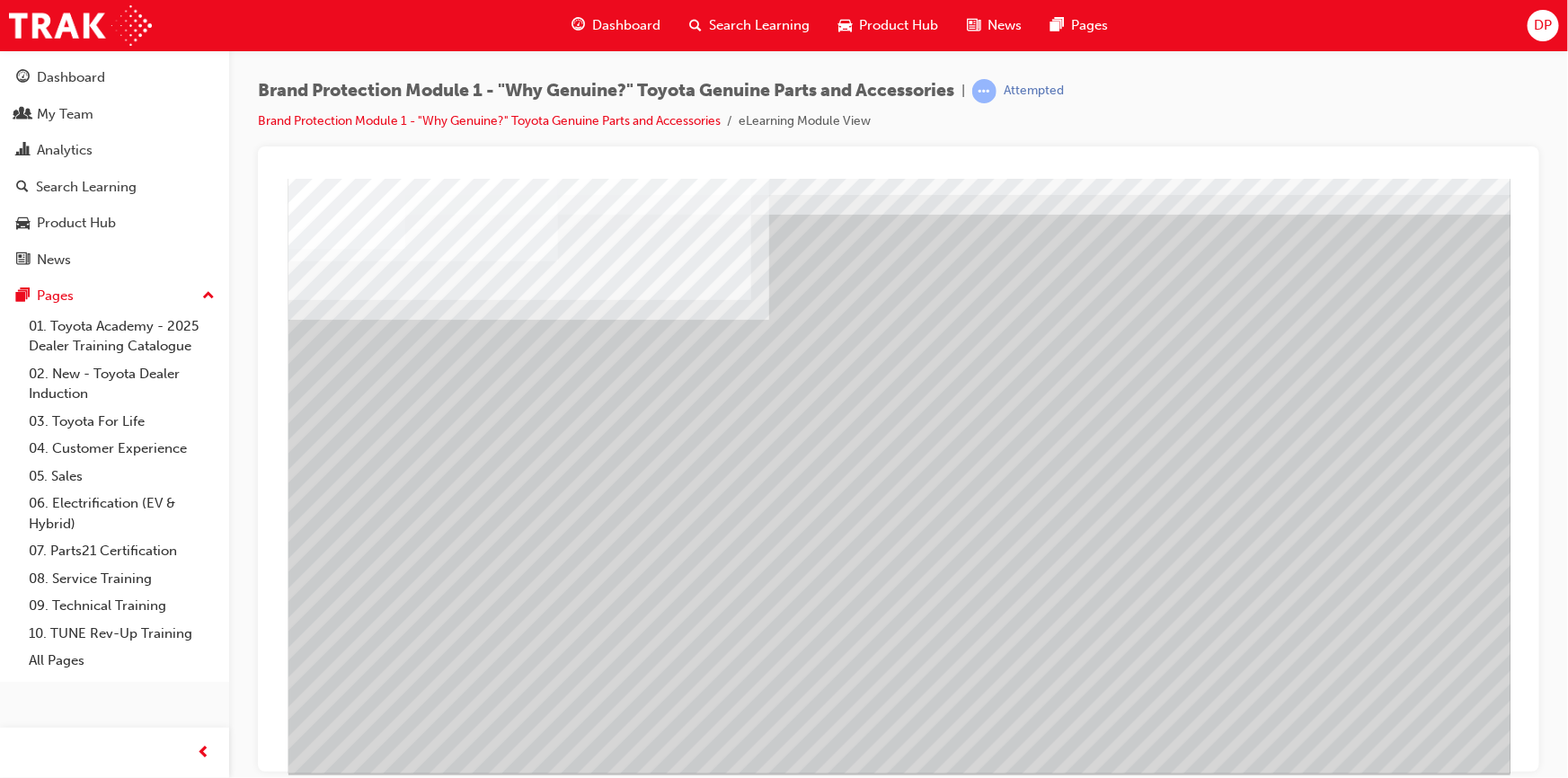
scroll to position [76, 0]
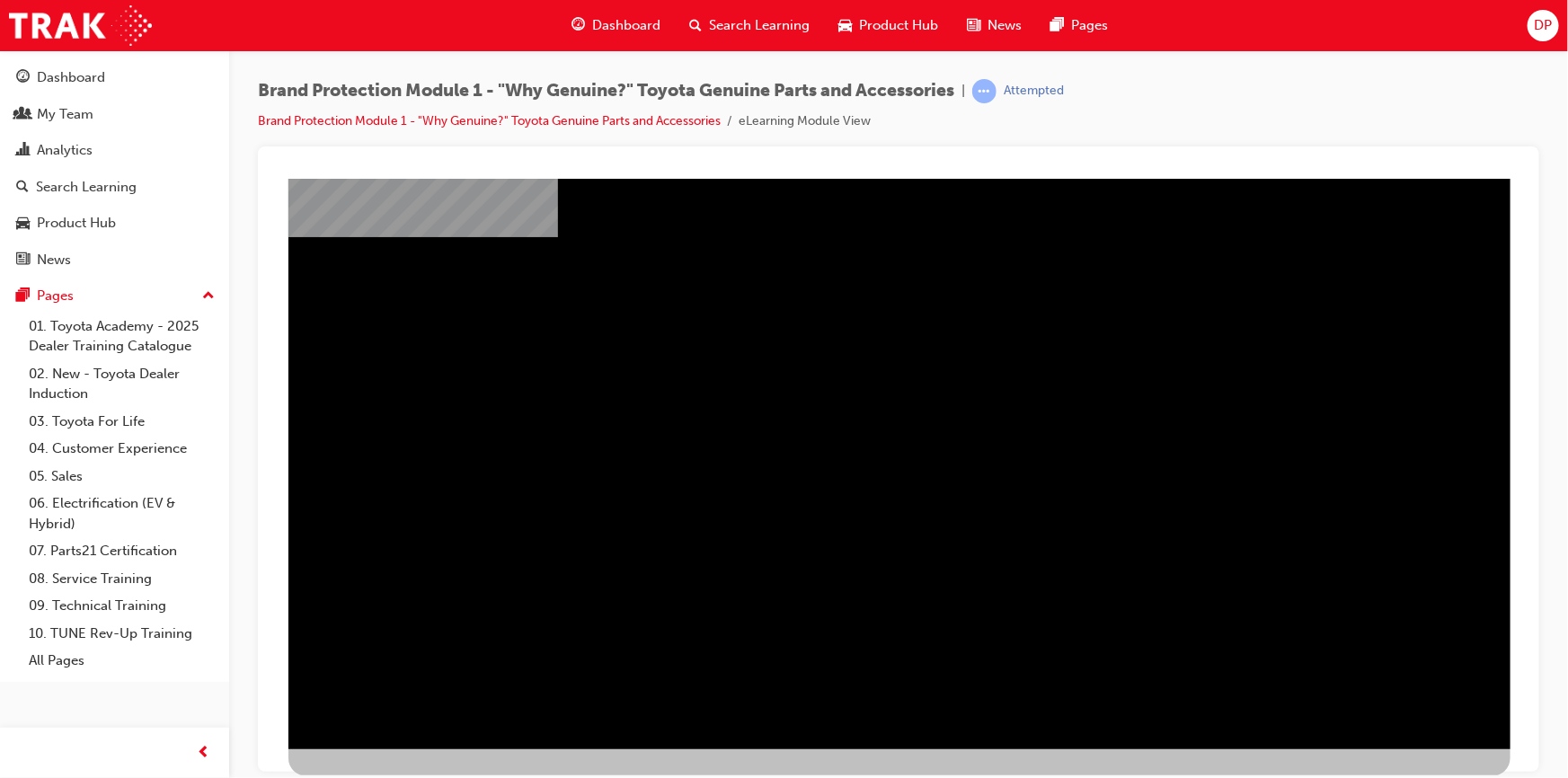
scroll to position [0, 0]
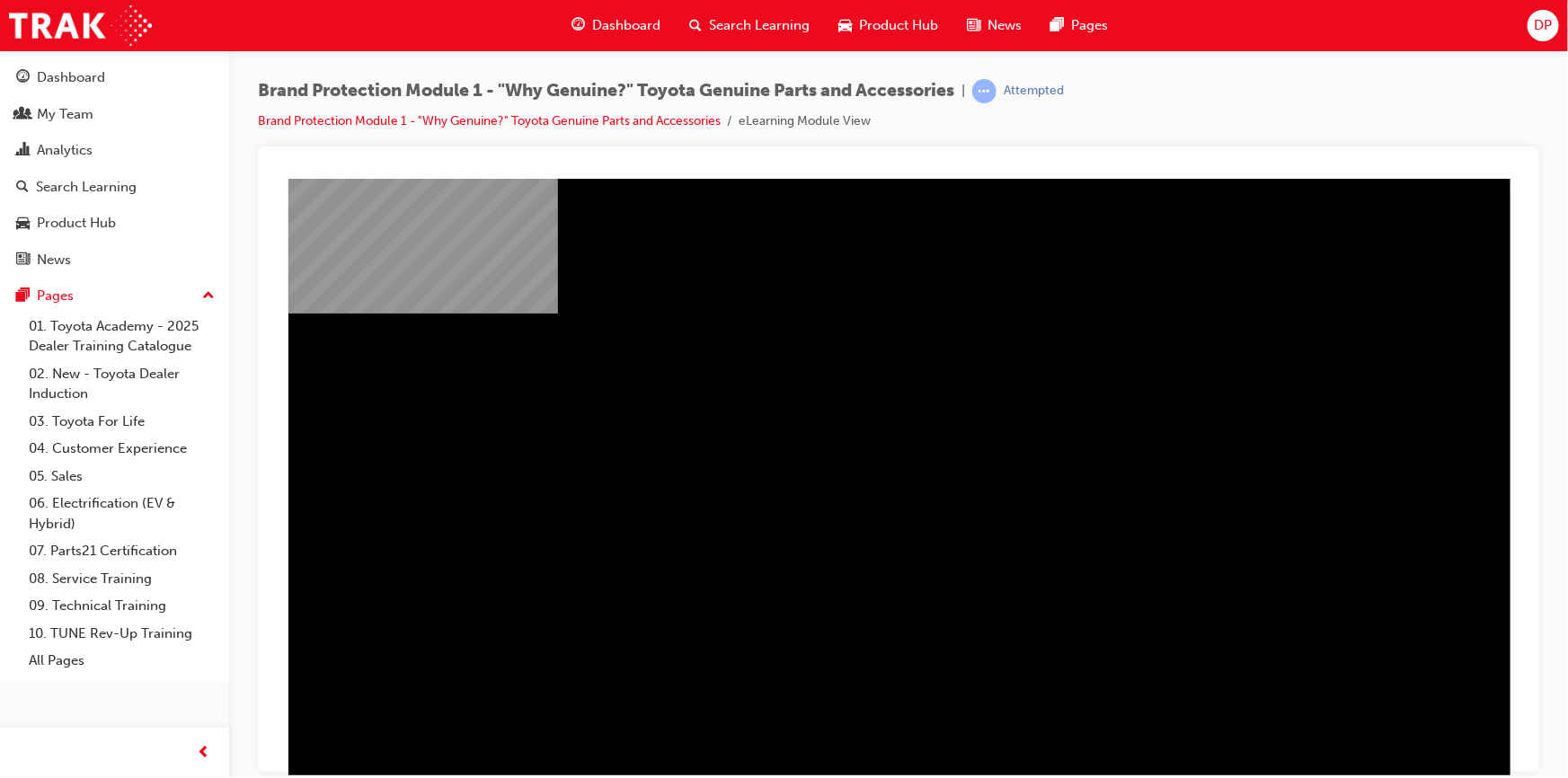
click at [822, 736] on div "" at bounding box center [898, 517] width 1222 height 647
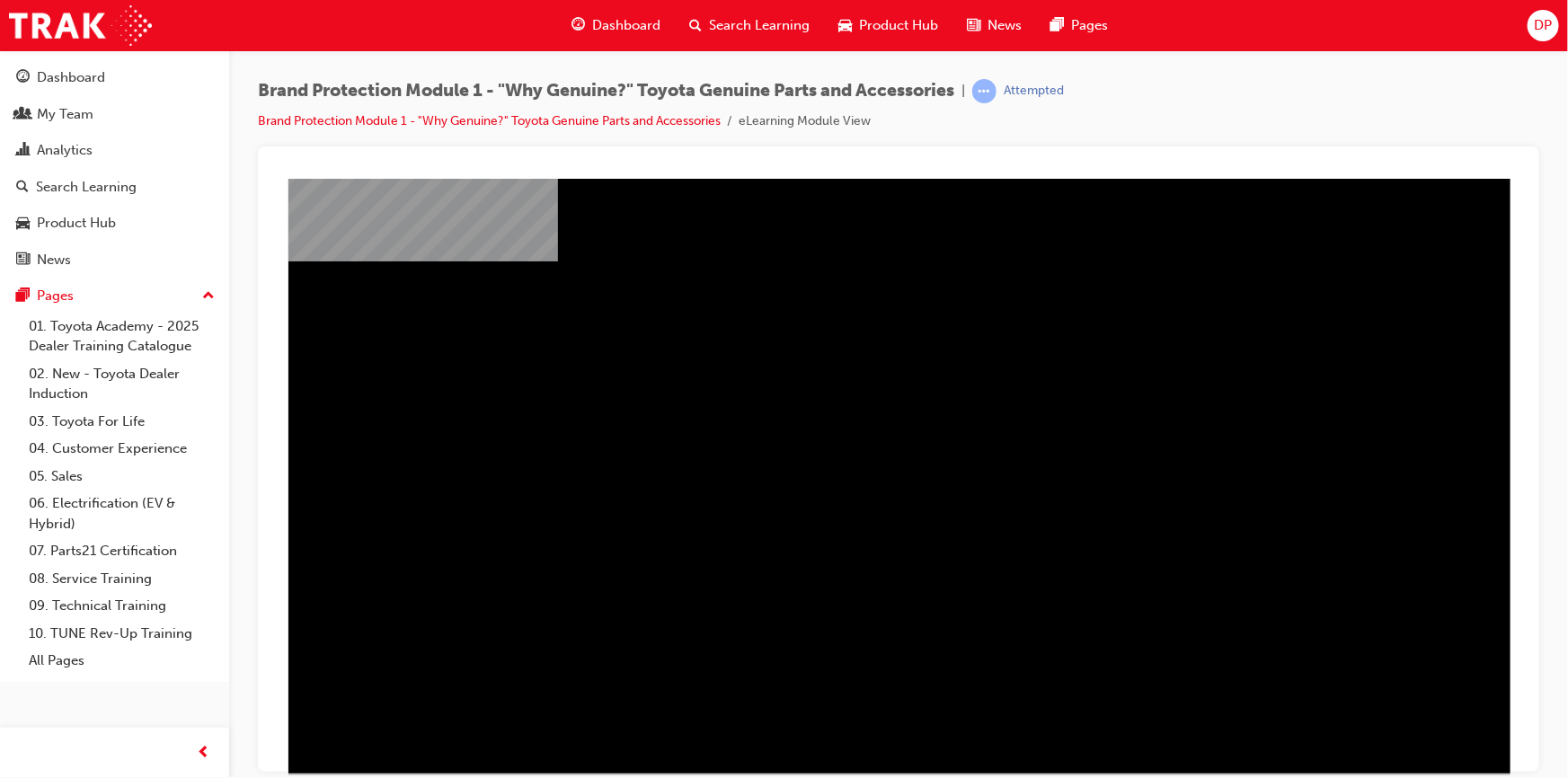
scroll to position [76, 0]
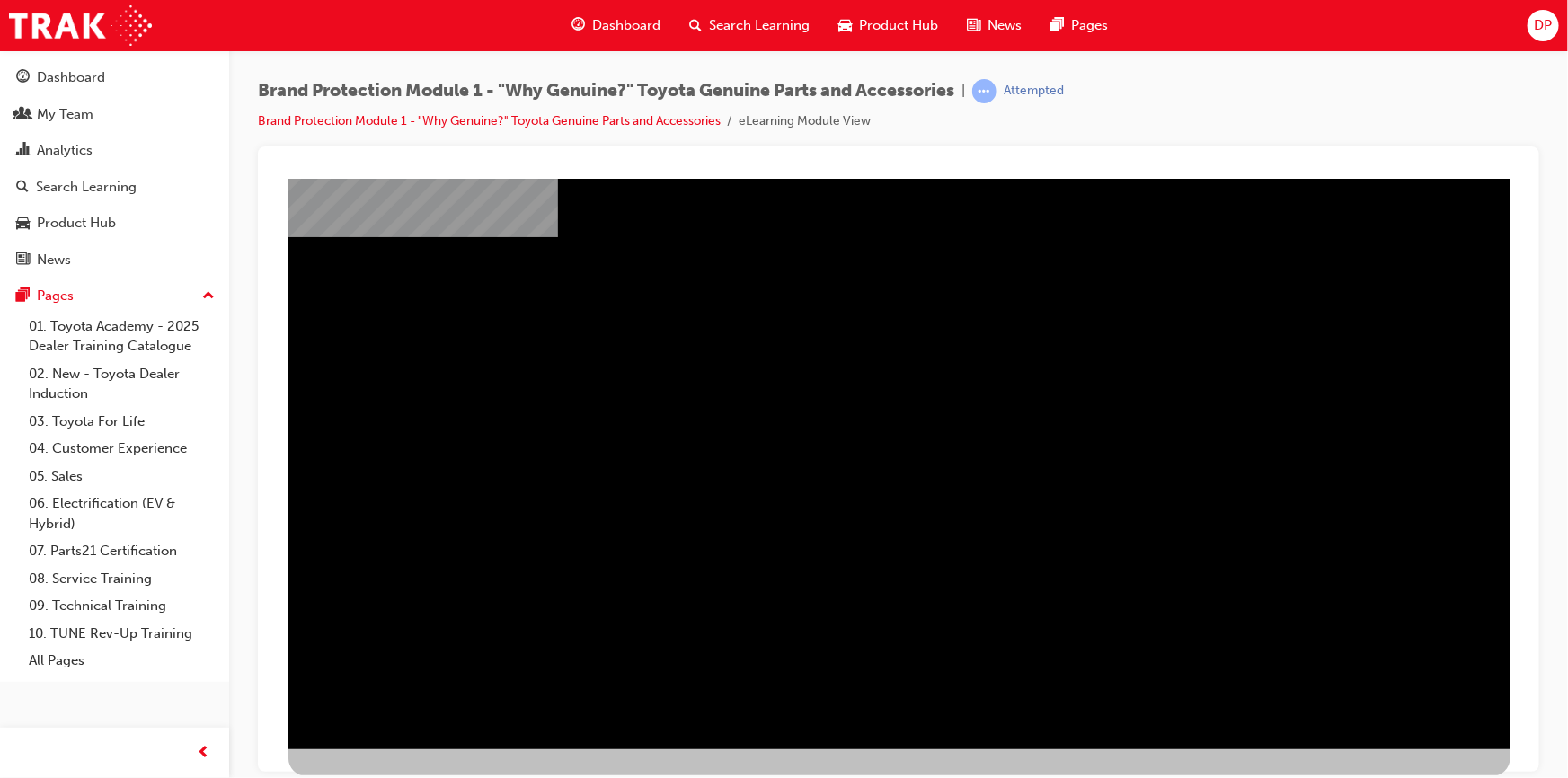
click at [1103, 710] on div "" at bounding box center [898, 441] width 1222 height 647
click at [1358, 314] on div "" at bounding box center [898, 441] width 1222 height 647
